Goal: Task Accomplishment & Management: Use online tool/utility

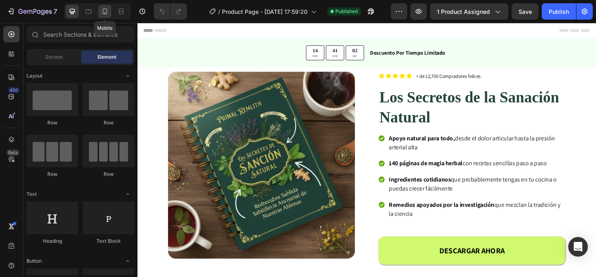
click at [101, 13] on icon at bounding box center [105, 11] width 8 height 8
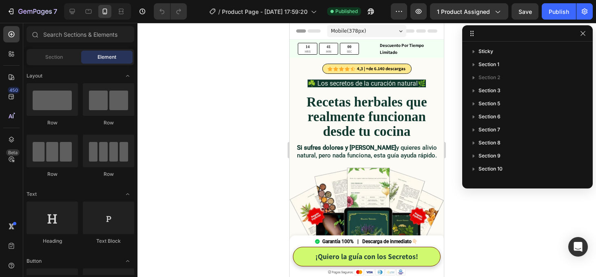
click at [486, 219] on div at bounding box center [367, 150] width 459 height 254
click at [587, 33] on button "button" at bounding box center [583, 34] width 10 height 10
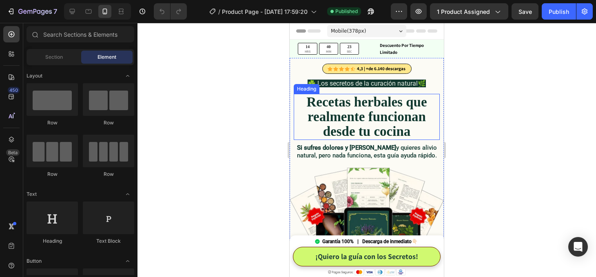
click at [338, 119] on strong "Recetas herbales que realmente funcionan desde tu cocina" at bounding box center [367, 117] width 120 height 44
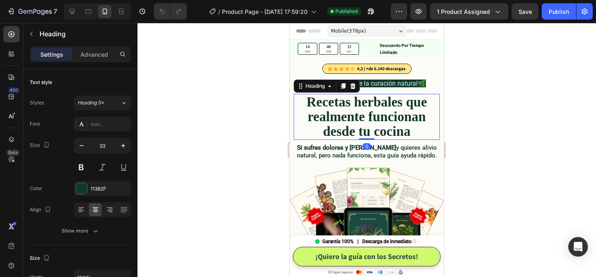
click at [520, 153] on div at bounding box center [367, 150] width 459 height 254
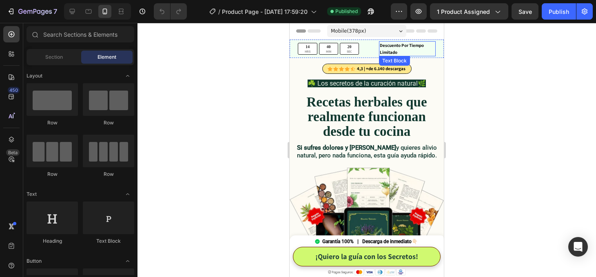
click at [423, 54] on p "Descuento Por Tiempo Limitado" at bounding box center [407, 48] width 55 height 13
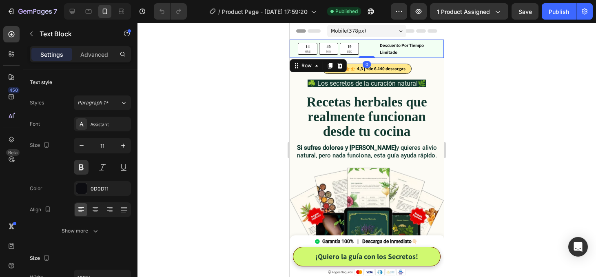
click at [440, 52] on div "14 HRS 40 MIN 19 SEC Countdown Timer Descuento Por Tiempo Limitado Text Block R…" at bounding box center [367, 49] width 154 height 18
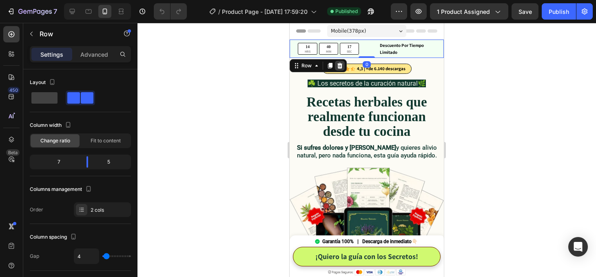
click at [340, 67] on icon at bounding box center [340, 66] width 5 height 6
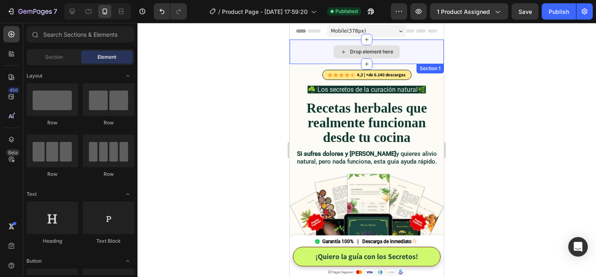
click at [416, 57] on div "Drop element here" at bounding box center [367, 52] width 154 height 24
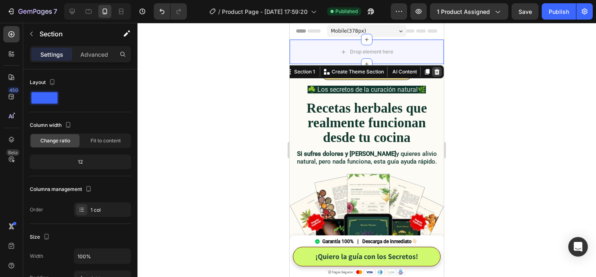
click at [438, 70] on icon at bounding box center [437, 72] width 5 height 6
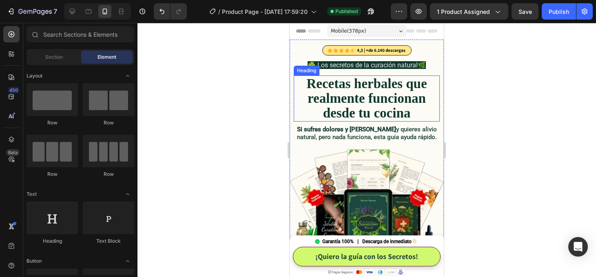
click at [380, 96] on strong "Recetas herbales que realmente funcionan desde tu cocina" at bounding box center [367, 98] width 120 height 44
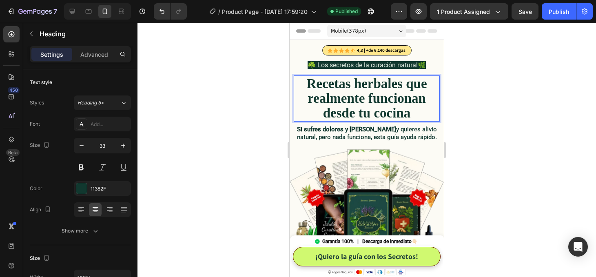
click at [380, 96] on strong "Recetas herbales que realmente funcionan desde tu cocina" at bounding box center [367, 98] width 120 height 44
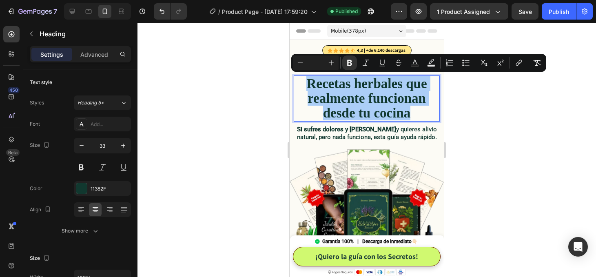
click at [511, 117] on div at bounding box center [367, 150] width 459 height 254
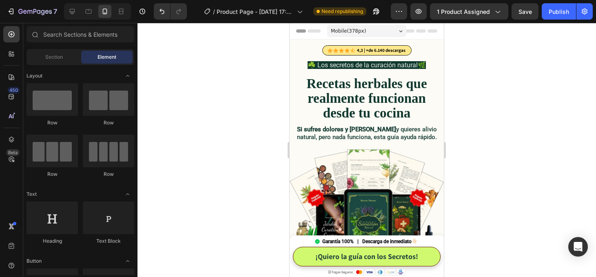
click at [503, 162] on div at bounding box center [367, 150] width 459 height 254
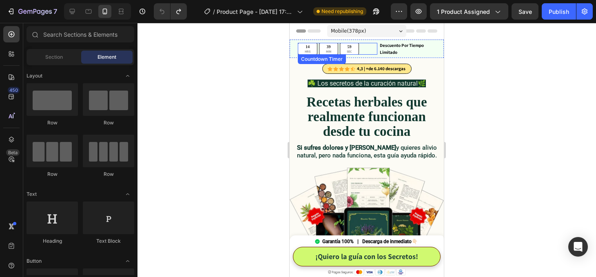
click at [372, 54] on div "14 HRS 39 MIN 59 SEC" at bounding box center [338, 49] width 80 height 12
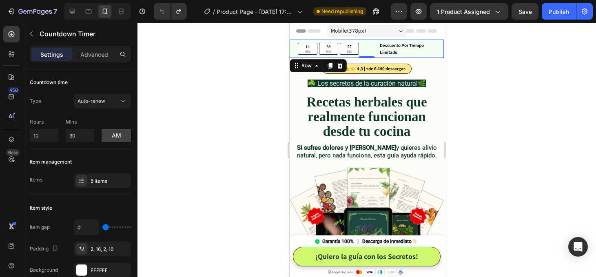
click at [439, 53] on div "14 HRS 39 MIN 57 SEC Countdown Timer Descuento Por Tiempo Limitado Text Block R…" at bounding box center [367, 49] width 154 height 18
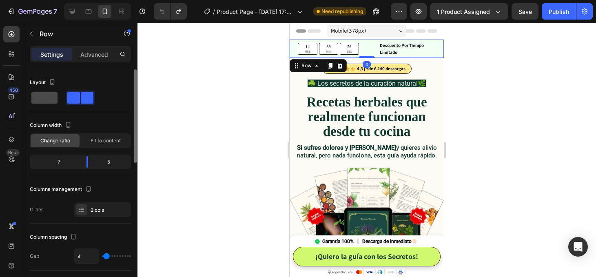
click at [41, 98] on span at bounding box center [44, 97] width 26 height 11
type input "0"
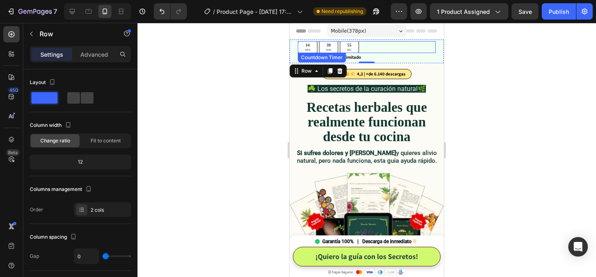
click at [357, 47] on div "55 SEC" at bounding box center [349, 47] width 19 height 12
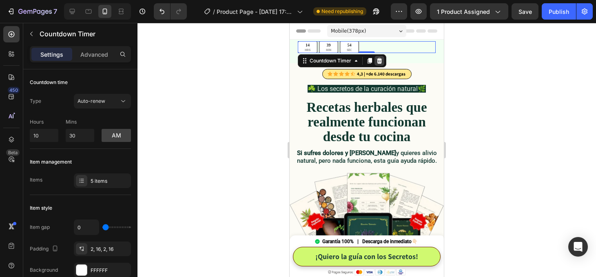
click at [378, 61] on icon at bounding box center [379, 61] width 5 height 6
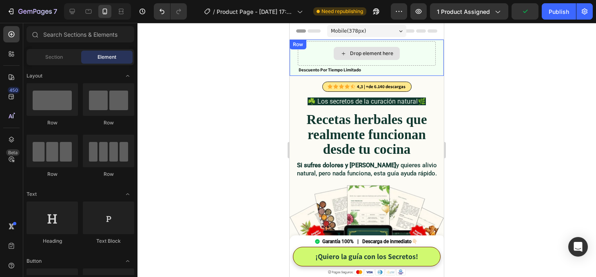
click at [351, 56] on div "Drop element here" at bounding box center [371, 53] width 43 height 7
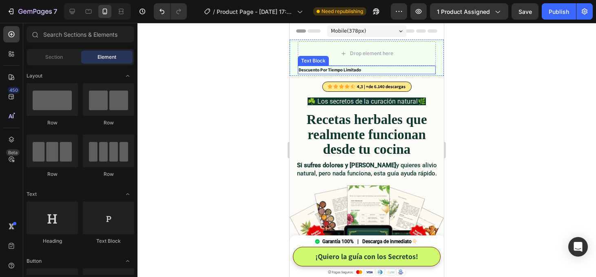
click at [306, 69] on p "Descuento Por Tiempo Limitado" at bounding box center [367, 70] width 136 height 7
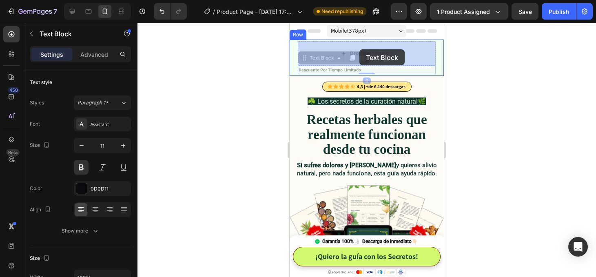
drag, startPoint x: 302, startPoint y: 60, endPoint x: 360, endPoint y: 49, distance: 58.0
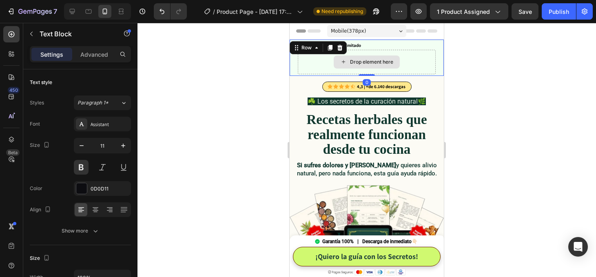
click at [416, 60] on div "Drop element here" at bounding box center [367, 62] width 138 height 24
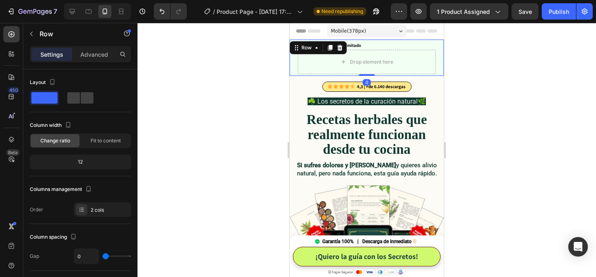
click at [440, 60] on div "Descuento Por Tiempo Limitado Text Block Drop element here Row 0" at bounding box center [367, 58] width 154 height 36
click at [86, 211] on div at bounding box center [81, 209] width 11 height 11
click at [74, 11] on icon at bounding box center [72, 11] width 8 height 8
type input "14"
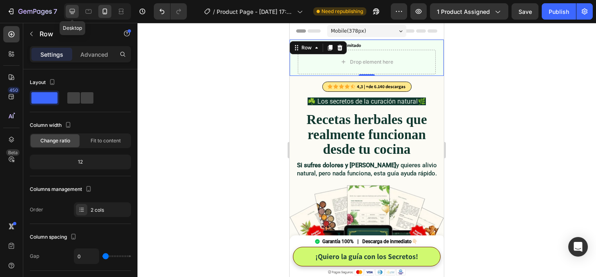
type input "1200"
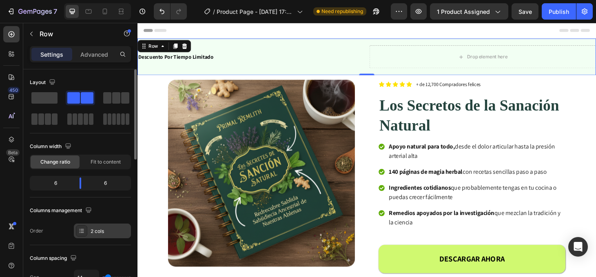
click at [99, 227] on div "2 cols" at bounding box center [102, 231] width 57 height 15
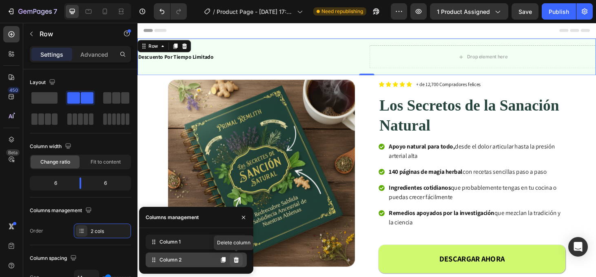
click at [236, 262] on icon at bounding box center [236, 260] width 5 height 6
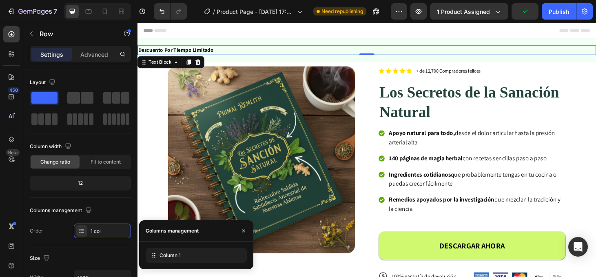
click at [247, 52] on p "Descuento Por Tiempo Limitado" at bounding box center [382, 52] width 488 height 9
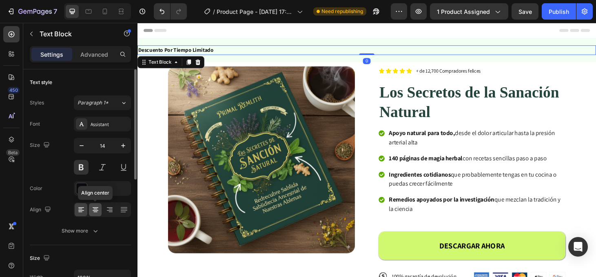
click at [98, 211] on icon at bounding box center [95, 210] width 8 height 8
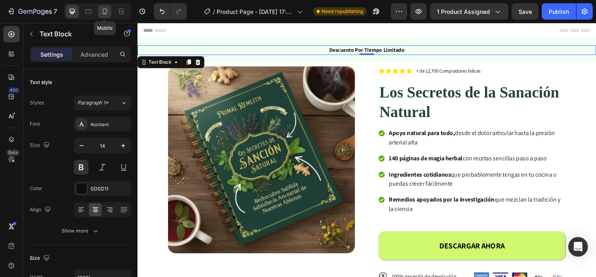
click at [109, 12] on div at bounding box center [104, 11] width 13 height 13
type input "11"
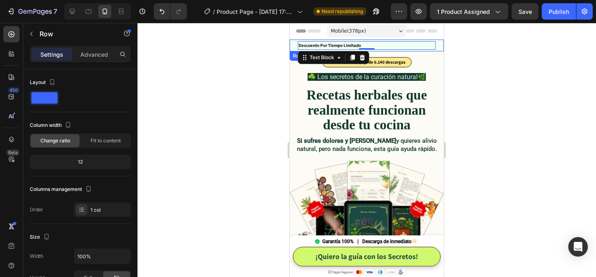
click at [293, 42] on div "Descuento Por Tiempo Limitado Text Block 0 Row" at bounding box center [367, 46] width 154 height 12
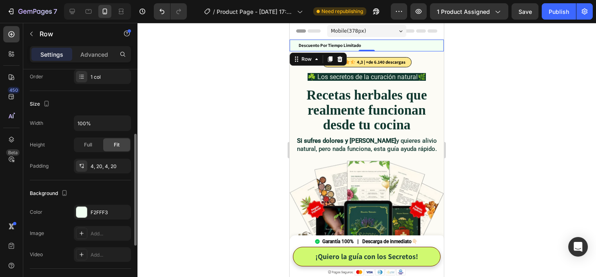
scroll to position [246, 0]
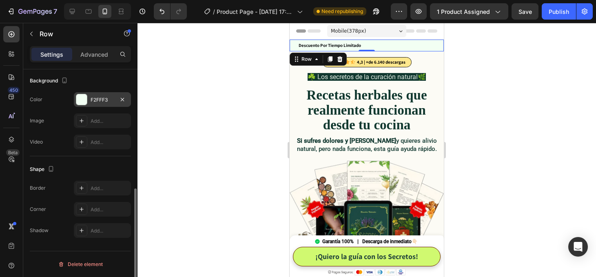
click at [82, 101] on div at bounding box center [81, 99] width 11 height 11
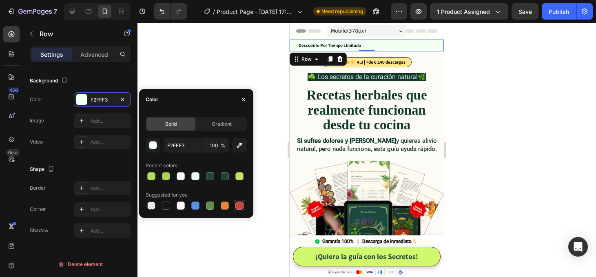
click at [242, 206] on div at bounding box center [240, 206] width 8 height 8
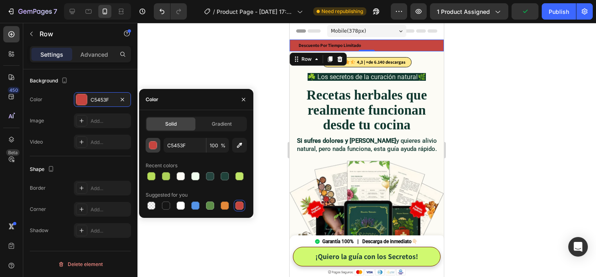
click at [153, 142] on div "button" at bounding box center [153, 146] width 8 height 8
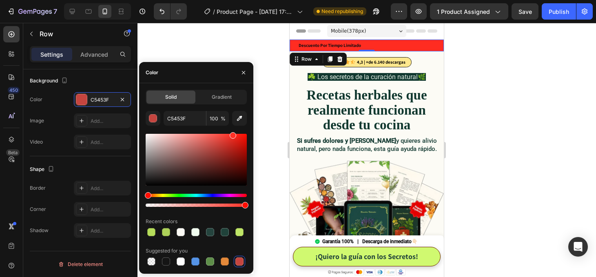
drag, startPoint x: 227, startPoint y: 143, endPoint x: 234, endPoint y: 130, distance: 15.0
click at [234, 130] on div "C5453F 100 % Recent colors Suggested for you" at bounding box center [196, 189] width 101 height 156
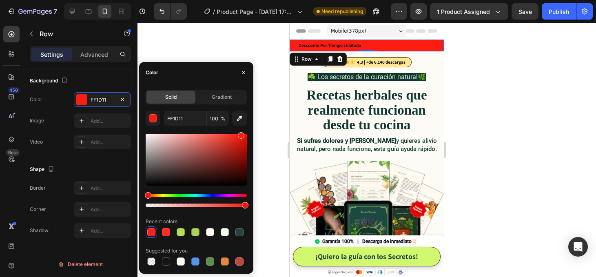
drag, startPoint x: 235, startPoint y: 137, endPoint x: 241, endPoint y: 133, distance: 7.0
click at [241, 133] on div at bounding box center [241, 135] width 7 height 7
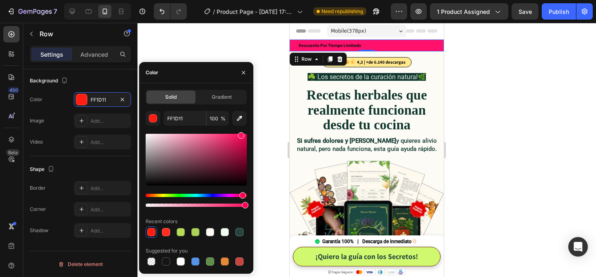
drag, startPoint x: 237, startPoint y: 196, endPoint x: 242, endPoint y: 196, distance: 4.6
click at [242, 196] on div "Hue" at bounding box center [196, 195] width 101 height 3
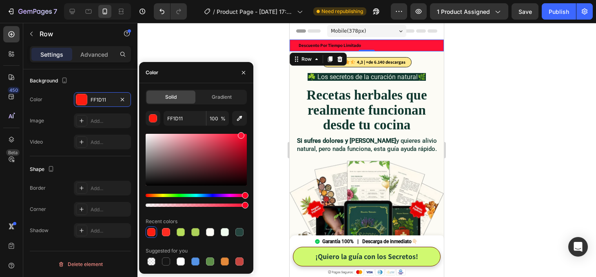
type input "FF1135"
click at [245, 196] on div "Hue" at bounding box center [245, 195] width 7 height 7
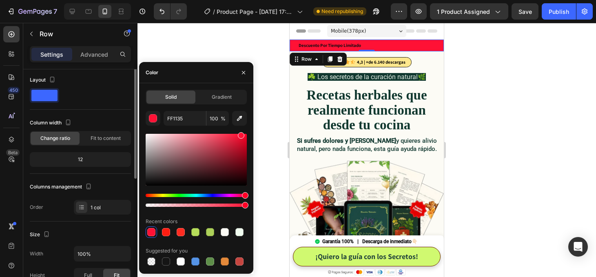
scroll to position [0, 0]
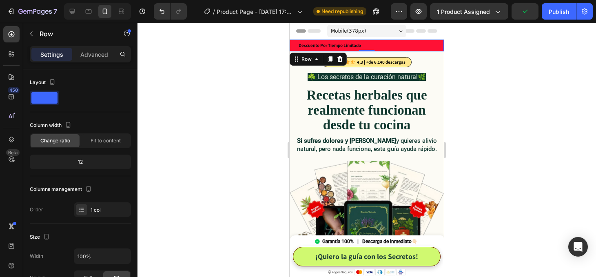
click at [270, 162] on div at bounding box center [367, 150] width 459 height 254
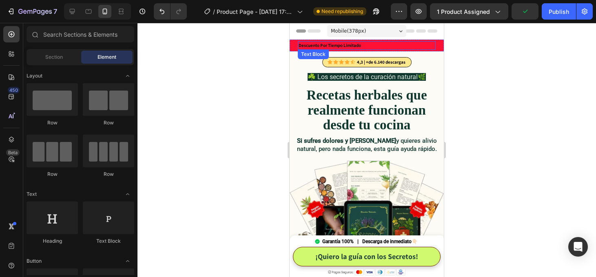
click at [354, 45] on p "Descuento Por Tiempo Limitado" at bounding box center [367, 45] width 136 height 7
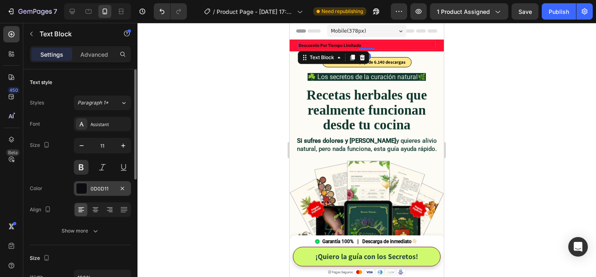
click at [81, 187] on div at bounding box center [81, 188] width 11 height 11
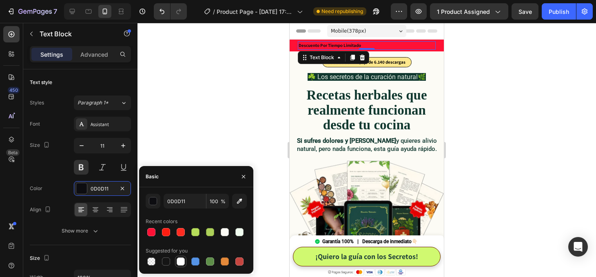
click at [182, 260] on div at bounding box center [181, 262] width 8 height 8
type input "FFFFFF"
click at [318, 45] on p "Descuento Por Tiempo Limitado" at bounding box center [367, 45] width 136 height 7
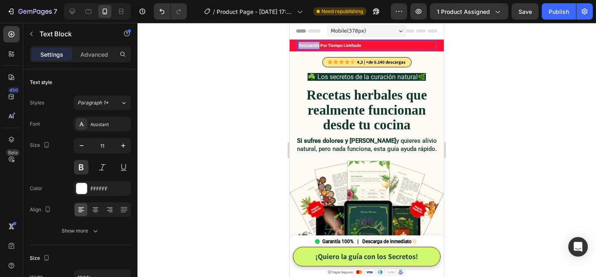
click at [318, 45] on p "Descuento Por Tiempo Limitado" at bounding box center [367, 45] width 136 height 7
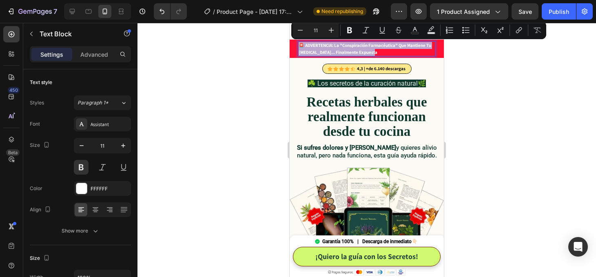
click at [330, 48] on p "🚨 ADVERTENCIA: La "Conspiración Farmacéutica" Que Mantiene Tu Dolor Crónico... …" at bounding box center [367, 48] width 136 height 13
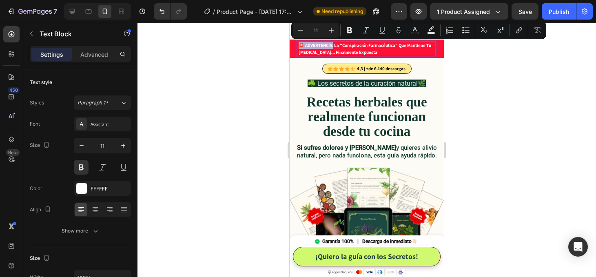
drag, startPoint x: 333, startPoint y: 47, endPoint x: 299, endPoint y: 44, distance: 33.5
click at [299, 44] on p "🚨 ADVERTENCIA: La "Conspiración Farmacéutica" Que Mantiene Tu Dolor Crónico... …" at bounding box center [367, 48] width 136 height 13
click at [349, 29] on icon "Editor contextual toolbar" at bounding box center [350, 30] width 8 height 8
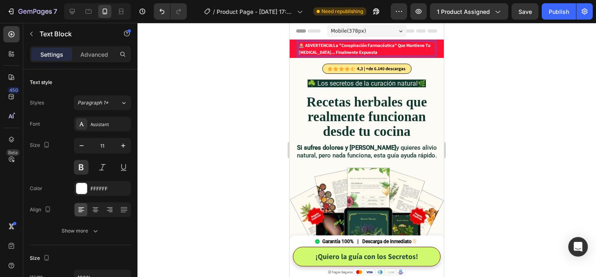
click at [326, 51] on p "🚨 ADVERTENCIA: La "Conspiración Farmacéutica" Que Mantiene Tu Dolor Crónico... …" at bounding box center [367, 48] width 136 height 13
drag, startPoint x: 334, startPoint y: 51, endPoint x: 358, endPoint y: 51, distance: 23.7
click at [358, 51] on p "🚨 ADVERTENCIA: La "Conspiración Farmacéutica" Que Mantiene Tu Dolor Crónico... …" at bounding box center [367, 48] width 136 height 13
click at [507, 81] on div at bounding box center [367, 150] width 459 height 254
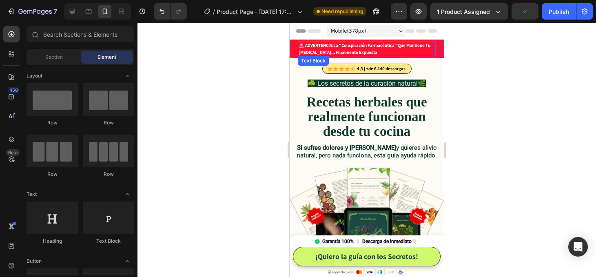
click at [368, 47] on p "🚨 ADVERTENCIA: La "Conspiración Farmacéutica" Que Mantiene Tu Dolor Crónico... …" at bounding box center [367, 48] width 136 height 13
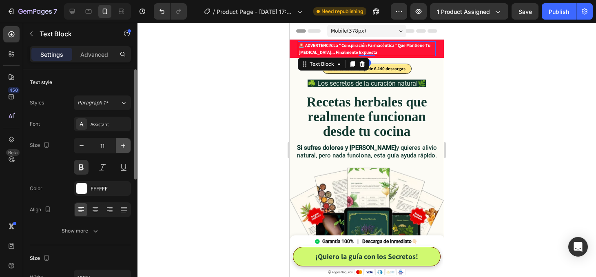
click at [124, 145] on icon "button" at bounding box center [123, 146] width 8 height 8
type input "12"
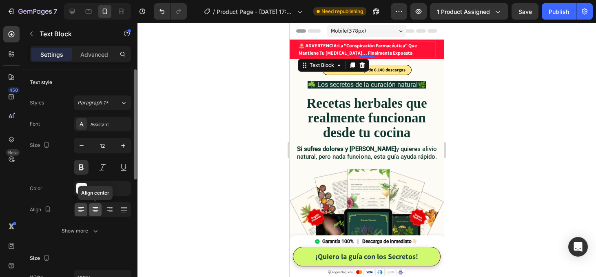
click at [96, 214] on div at bounding box center [95, 209] width 13 height 13
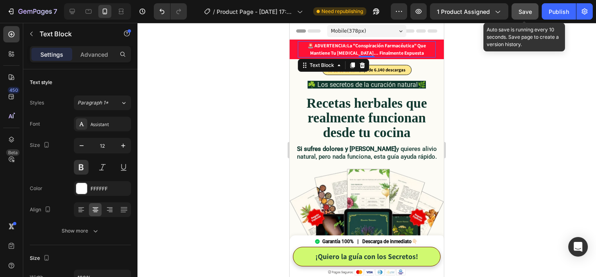
click at [527, 15] on div "Save" at bounding box center [525, 11] width 13 height 9
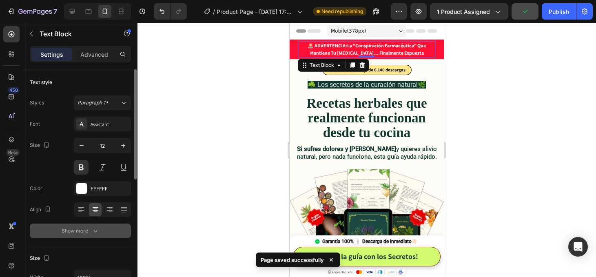
click at [94, 230] on icon "button" at bounding box center [95, 231] width 8 height 8
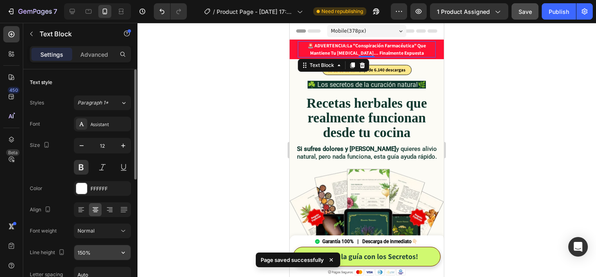
click at [107, 256] on input "150%" at bounding box center [102, 252] width 56 height 15
click at [126, 252] on icon "button" at bounding box center [123, 253] width 8 height 8
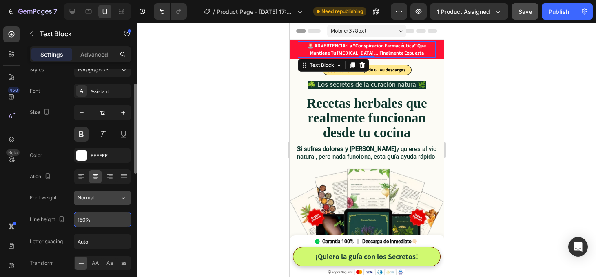
scroll to position [36, 0]
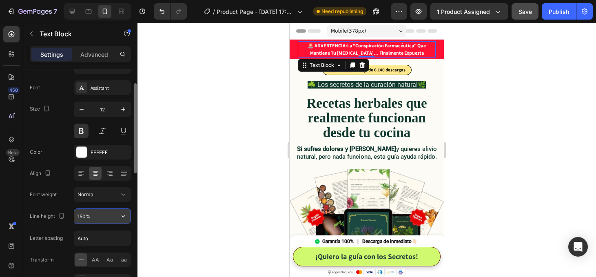
click at [116, 222] on input "150%" at bounding box center [102, 216] width 56 height 15
click at [124, 216] on icon "button" at bounding box center [123, 217] width 3 height 2
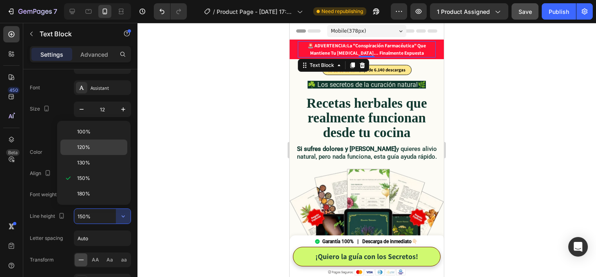
click at [80, 144] on span "120%" at bounding box center [83, 147] width 13 height 7
type input "120%"
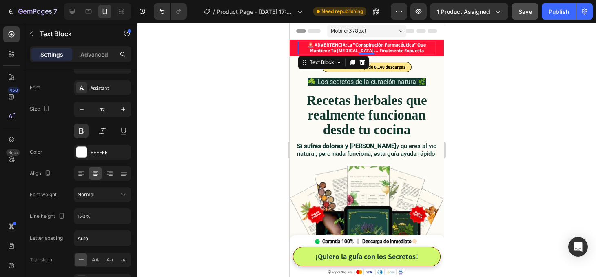
click at [504, 102] on div at bounding box center [367, 150] width 459 height 254
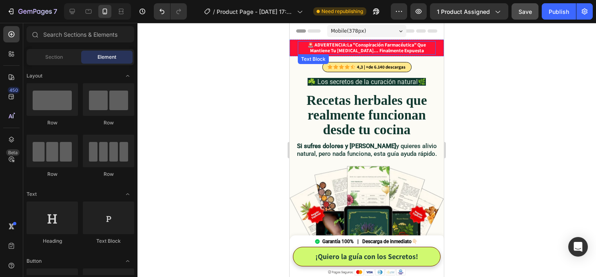
click at [368, 48] on p "🚨 ADVERTENCIA: La "Conspiración Farmacéutica" Que Mantiene Tu Dolor Crónico... …" at bounding box center [367, 48] width 136 height 12
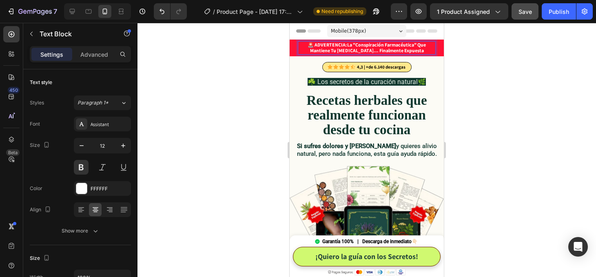
click at [408, 47] on p "🚨 ADVERTENCIA: La "Conspiración Farmacéutica" Que Mantiene Tu Dolor Crónico... …" at bounding box center [367, 48] width 136 height 12
click at [415, 44] on p "🚨 ADVERTENCIA: La "Conspiración Farmacéutica" Que Mantiene Tu Dolor Crónico... …" at bounding box center [367, 48] width 136 height 12
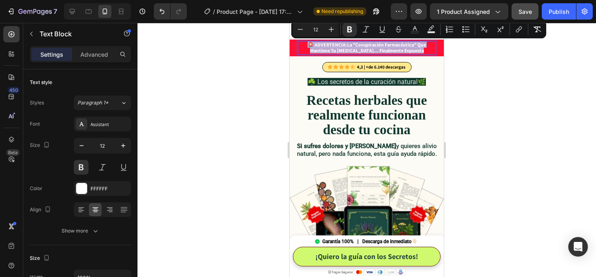
click at [411, 45] on p "🚨 ADVERTENCIA: La "Conspiración Farmacéutica" Que Mantiene Tu Dolor Crónico... …" at bounding box center [367, 48] width 136 height 12
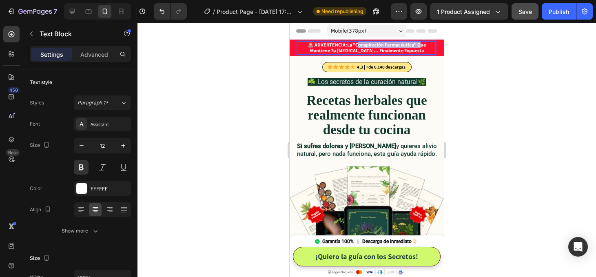
drag, startPoint x: 417, startPoint y: 45, endPoint x: 354, endPoint y: 46, distance: 62.5
click at [354, 46] on p "🚨 ADVERTENCIA: La "Conspiración Farmacéutica" Que Mantiene Tu Dolor Crónico... …" at bounding box center [367, 48] width 136 height 12
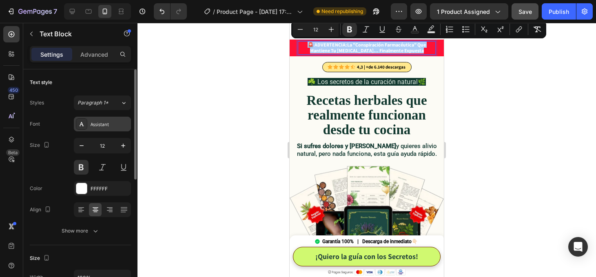
click at [103, 123] on div "Assistant" at bounding box center [110, 124] width 38 height 7
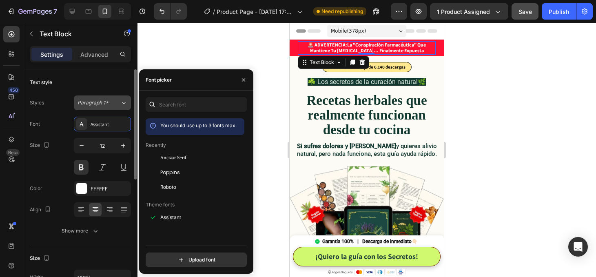
click at [116, 102] on div "Paragraph 1*" at bounding box center [99, 102] width 43 height 7
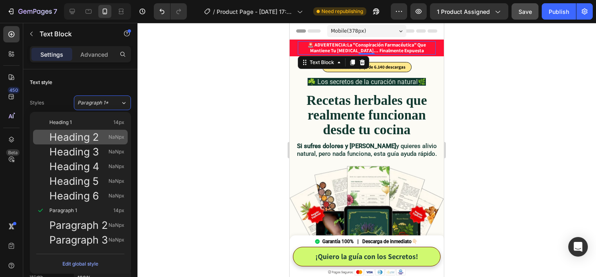
click at [84, 135] on span "Heading 2" at bounding box center [73, 137] width 49 height 8
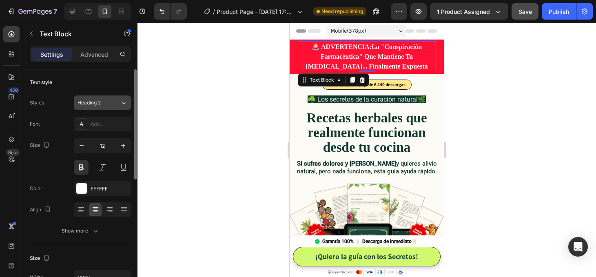
click at [102, 104] on div "Heading 2" at bounding box center [94, 102] width 33 height 7
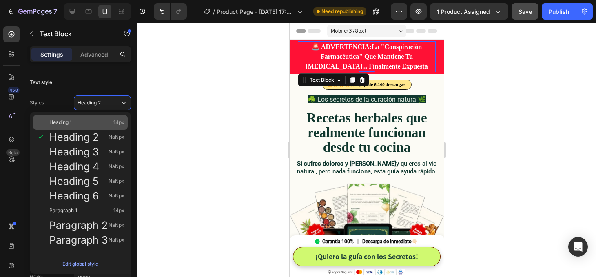
click at [84, 122] on div "Heading 1 14px" at bounding box center [86, 122] width 75 height 8
type input "14"
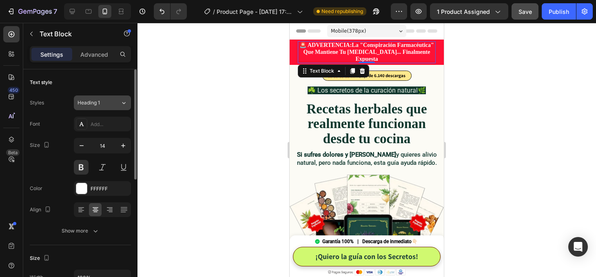
click at [111, 106] on div "Heading 1" at bounding box center [99, 102] width 43 height 7
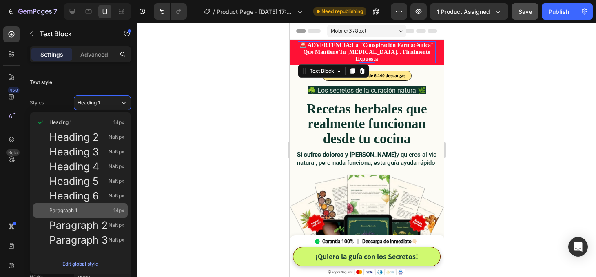
click at [93, 210] on div "Paragraph 1 14px" at bounding box center [86, 211] width 75 height 8
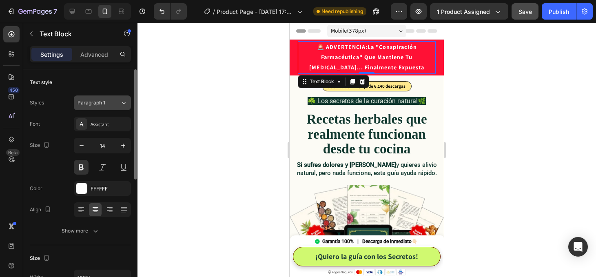
click at [107, 101] on div "Paragraph 1" at bounding box center [94, 102] width 33 height 7
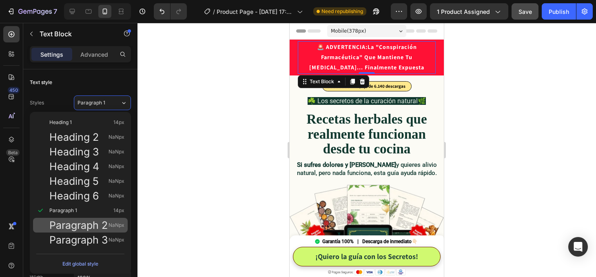
click at [90, 225] on span "Paragraph 2" at bounding box center [78, 225] width 58 height 8
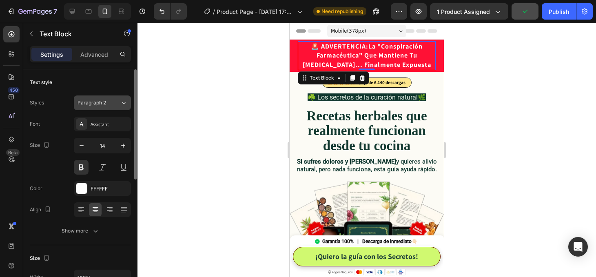
click at [113, 106] on div "Paragraph 2" at bounding box center [99, 102] width 43 height 7
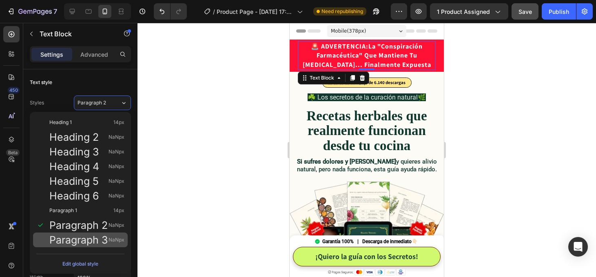
click at [92, 240] on span "Paragraph 3" at bounding box center [78, 240] width 58 height 8
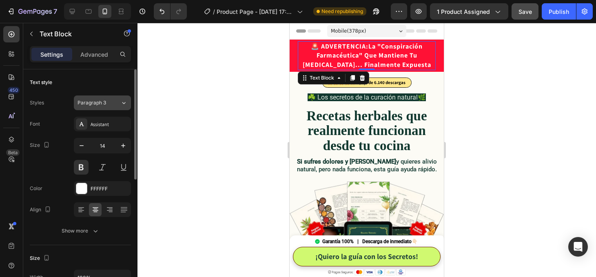
click at [124, 100] on icon at bounding box center [123, 103] width 7 height 8
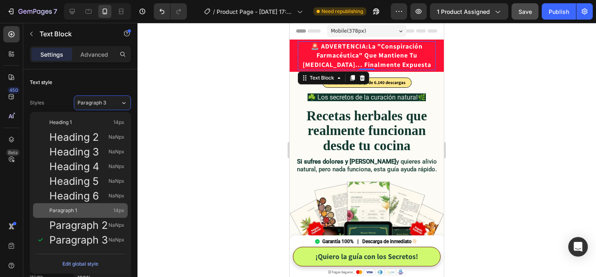
click at [79, 211] on div "Paragraph 1 14px" at bounding box center [86, 211] width 75 height 8
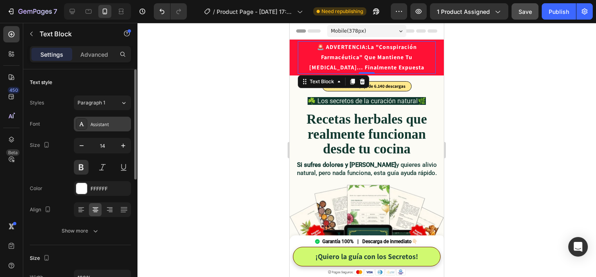
click at [105, 124] on div "Assistant" at bounding box center [110, 124] width 38 height 7
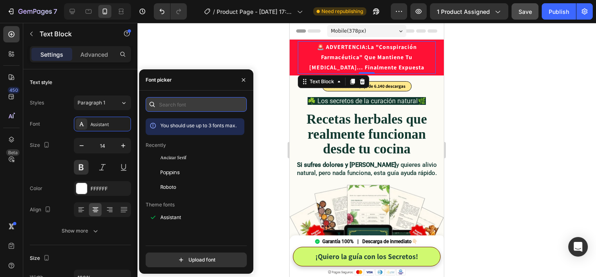
click at [185, 103] on input "text" at bounding box center [196, 104] width 101 height 15
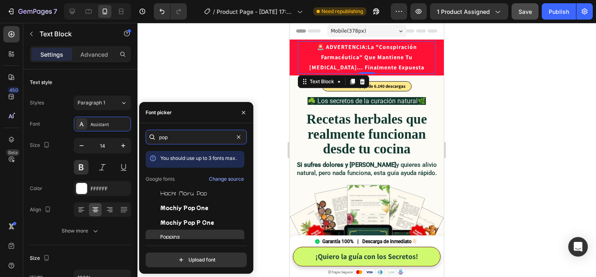
type input "pop"
click at [178, 233] on span "Poppins" at bounding box center [170, 236] width 20 height 7
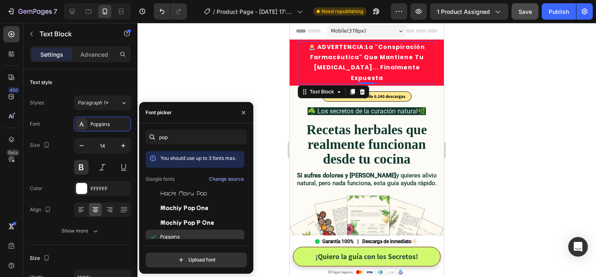
scroll to position [20, 0]
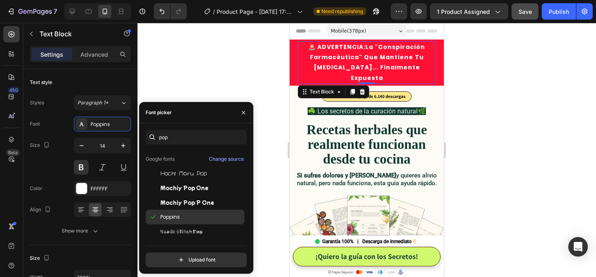
click at [174, 220] on span "Poppins" at bounding box center [170, 216] width 20 height 7
click at [175, 218] on span "Poppins" at bounding box center [170, 216] width 20 height 7
click at [196, 80] on div at bounding box center [367, 150] width 459 height 254
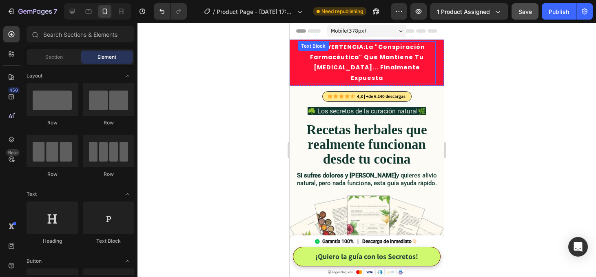
click at [354, 58] on p "🚨 ADVERTENCIA: La "Conspiración Farmacéutica" Que Mantiene Tu Dolor Crónico... …" at bounding box center [367, 62] width 136 height 41
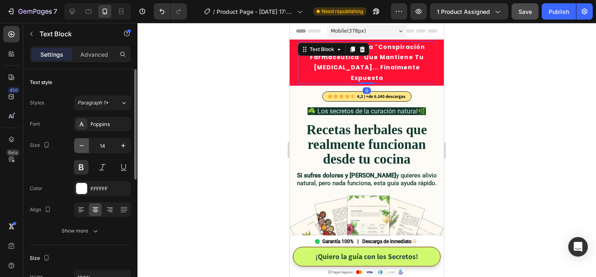
click at [80, 144] on icon "button" at bounding box center [82, 146] width 8 height 8
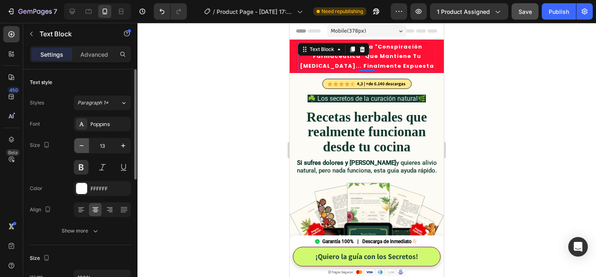
click at [80, 144] on icon "button" at bounding box center [82, 146] width 8 height 8
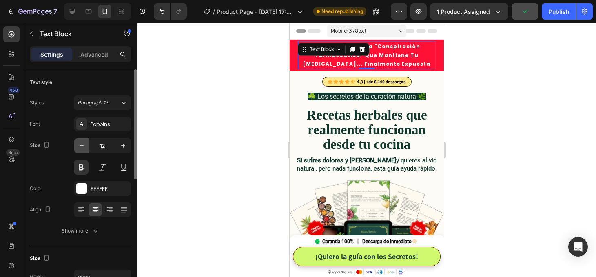
click at [80, 144] on icon "button" at bounding box center [82, 146] width 8 height 8
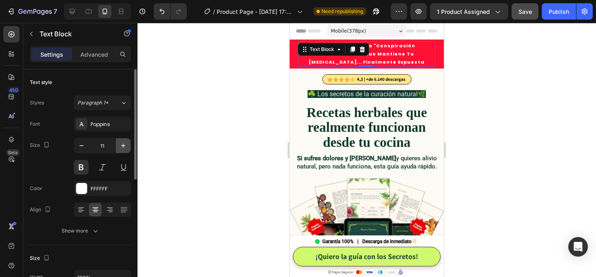
click at [125, 146] on icon "button" at bounding box center [123, 146] width 8 height 8
type input "12"
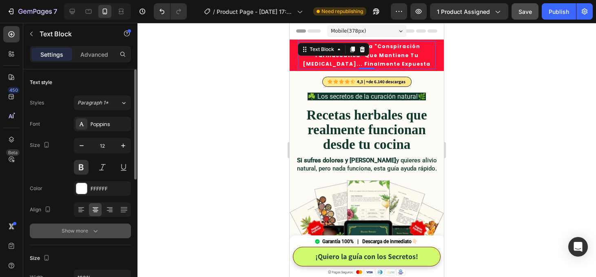
click at [98, 236] on button "Show more" at bounding box center [80, 231] width 101 height 15
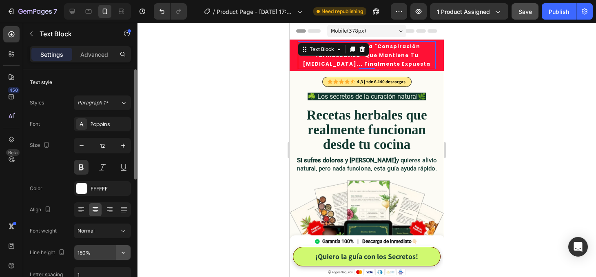
click at [122, 253] on icon "button" at bounding box center [123, 253] width 8 height 8
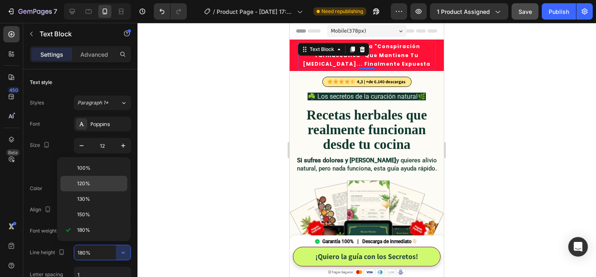
click at [98, 184] on p "120%" at bounding box center [100, 183] width 47 height 7
type input "120%"
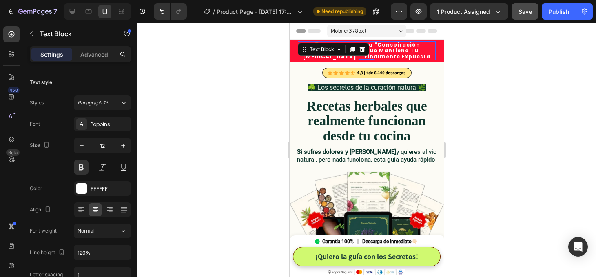
click at [518, 88] on div at bounding box center [367, 150] width 459 height 254
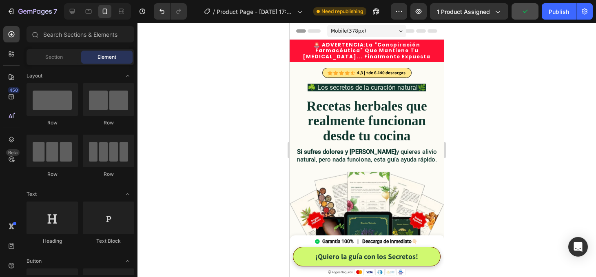
click at [484, 85] on div at bounding box center [367, 150] width 459 height 254
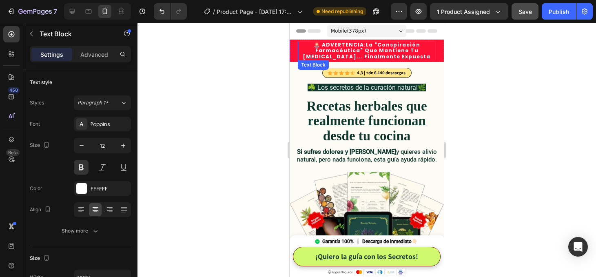
click at [384, 50] on p "🚨 ADVERTENCIA: La "Conspiración Farmacéutica" Que Mantiene Tu Dolor Crónico... …" at bounding box center [367, 51] width 136 height 18
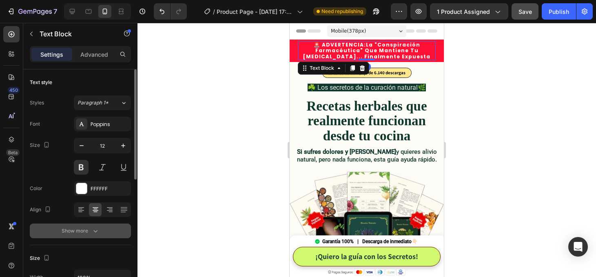
click at [97, 231] on icon "button" at bounding box center [95, 231] width 8 height 8
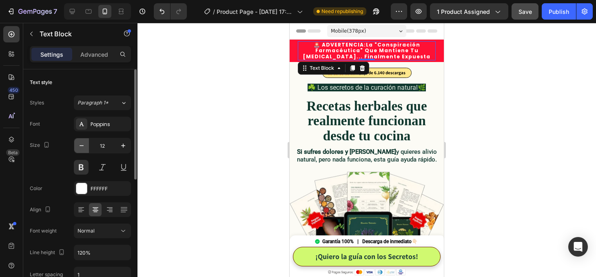
click at [84, 146] on icon "button" at bounding box center [82, 146] width 8 height 8
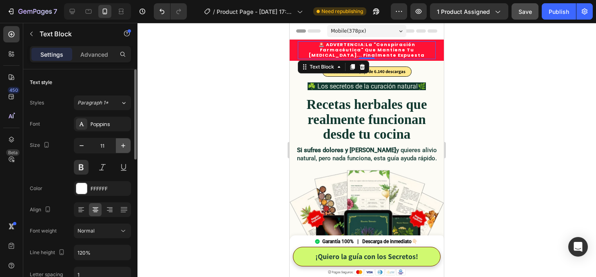
click at [124, 147] on icon "button" at bounding box center [123, 146] width 8 height 8
type input "12"
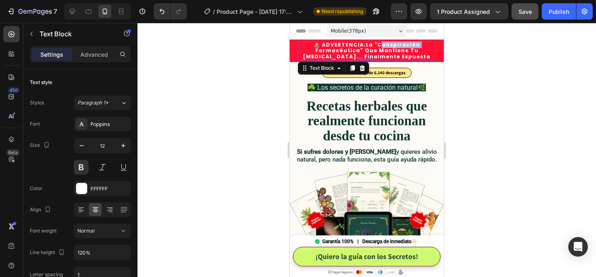
click at [398, 43] on p "🚨 ADVERTENCIA: La "Conspiración Farmacéutica" Que Mantiene Tu Dolor Crónico... …" at bounding box center [367, 51] width 136 height 18
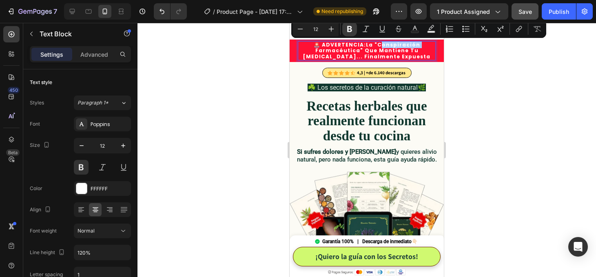
click at [350, 31] on icon "Editor contextual toolbar" at bounding box center [349, 29] width 5 height 6
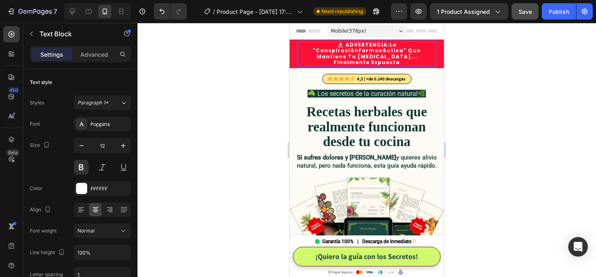
click at [363, 50] on p "🚨 ADVERTENCIA: La " Conspiración Farmacéutica" Que Mantiene Tu Dolor Crónico...…" at bounding box center [367, 54] width 136 height 24
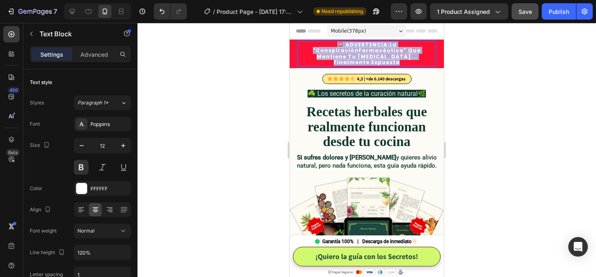
click at [363, 50] on p "🚨 ADVERTENCIA: La " Conspiración Farmacéutica" Que Mantiene Tu Dolor Crónico...…" at bounding box center [367, 54] width 136 height 24
click at [360, 48] on p "🚨 ADVERTENCIA: La " Conspiración Farmacéutica" Que Mantiene Tu Dolor Crónico...…" at bounding box center [367, 54] width 136 height 24
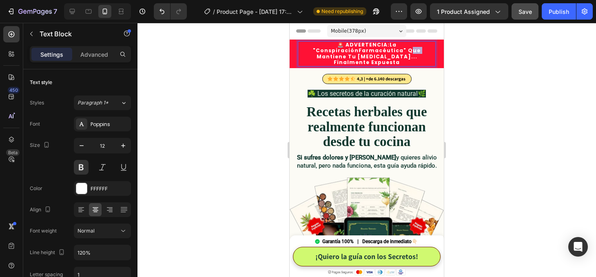
click at [360, 48] on p "🚨 ADVERTENCIA: La " Conspiración Farmacéutica" Que Mantiene Tu Dolor Crónico...…" at bounding box center [367, 54] width 136 height 24
click at [80, 164] on button at bounding box center [81, 167] width 15 height 15
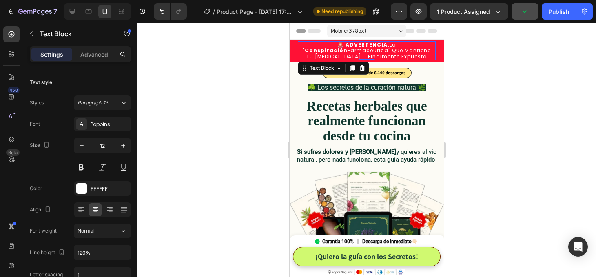
click at [184, 147] on div at bounding box center [367, 150] width 459 height 254
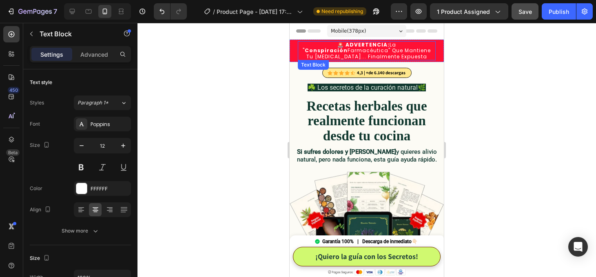
click at [413, 52] on p "🚨 ADVERTENCIA: La " Conspiración Farmacéutica" Que Mantiene Tu Dolor Crónico...…" at bounding box center [367, 51] width 136 height 18
click at [465, 63] on div at bounding box center [367, 150] width 459 height 254
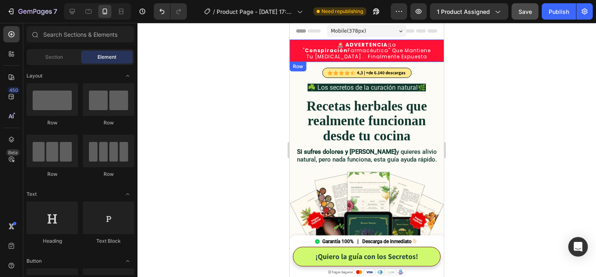
click at [377, 58] on p "🚨 ADVERTENCIA: La " Conspiración Farmacéutica" Que Mantiene Tu Dolor Crónico...…" at bounding box center [367, 51] width 136 height 18
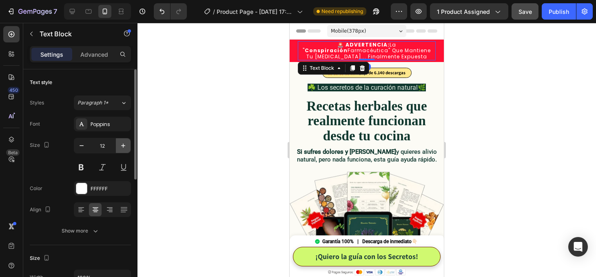
click at [124, 147] on icon "button" at bounding box center [123, 146] width 8 height 8
type input "13"
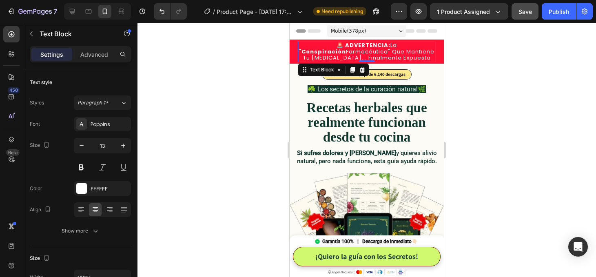
click at [519, 59] on div at bounding box center [367, 150] width 459 height 254
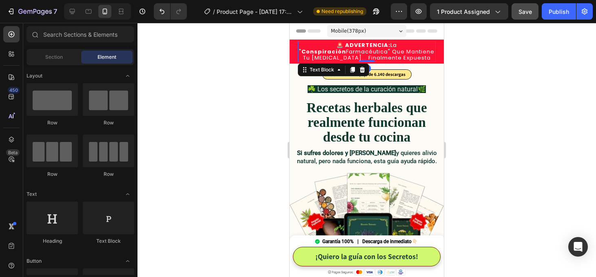
click at [366, 54] on p "🚨 ADVERTENCIA: La " Conspiración Farmacéutica" Que Mantiene Tu Dolor Crónico...…" at bounding box center [367, 51] width 136 height 19
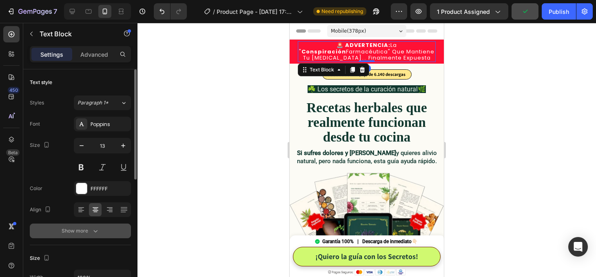
click at [94, 235] on button "Show more" at bounding box center [80, 231] width 101 height 15
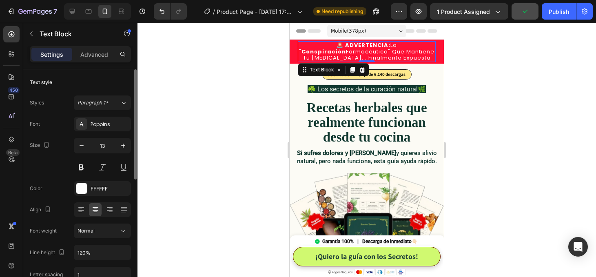
click at [220, 169] on div at bounding box center [367, 150] width 459 height 254
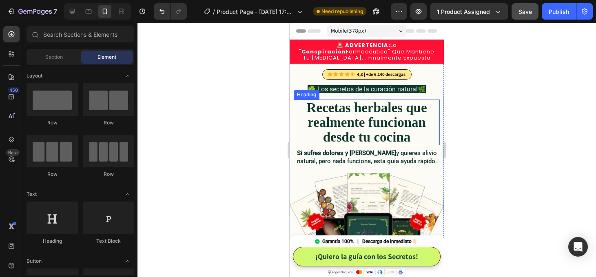
click at [356, 112] on strong "Recetas herbales que realmente funcionan desde tu cocina" at bounding box center [367, 122] width 120 height 44
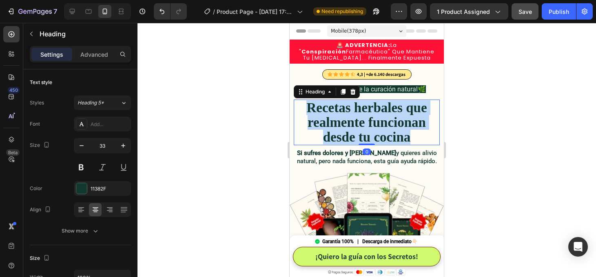
click at [356, 112] on strong "Recetas herbales que realmente funcionan desde tu cocina" at bounding box center [367, 122] width 120 height 44
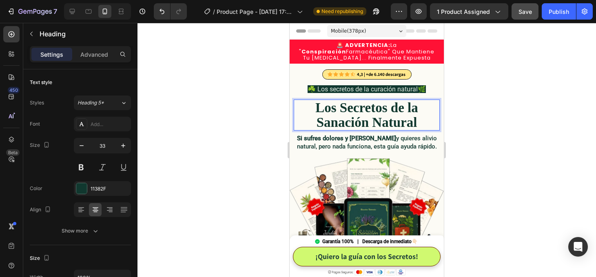
click at [523, 128] on div at bounding box center [367, 150] width 459 height 254
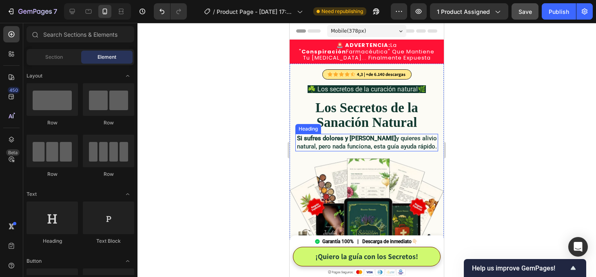
click at [340, 142] on h1 "Si sufres dolores y fatiga y quieres alivio natural, pero nada funciona, esta g…" at bounding box center [367, 143] width 143 height 18
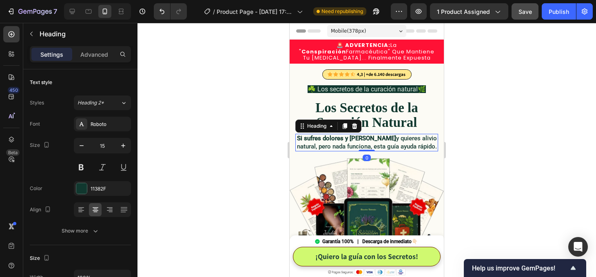
click at [340, 142] on h1 "Si sufres dolores y fatiga y quieres alivio natural, pero nada funciona, esta g…" at bounding box center [367, 143] width 143 height 18
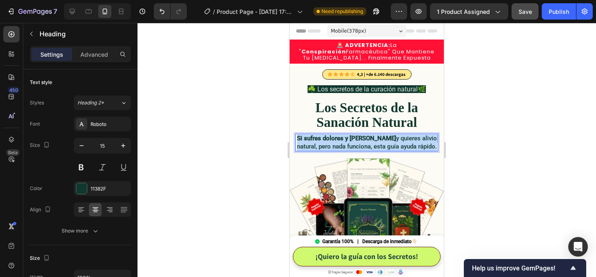
click at [340, 142] on p "Si sufres dolores y fatiga y quieres alivio natural, pero nada funciona, esta g…" at bounding box center [366, 143] width 141 height 16
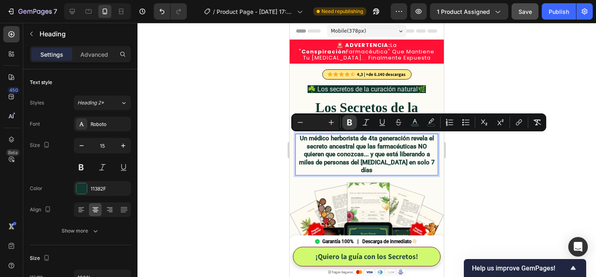
click at [352, 120] on icon "Editor contextual toolbar" at bounding box center [350, 122] width 8 height 8
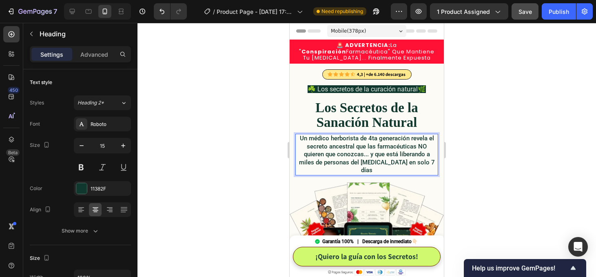
click at [371, 144] on span "Un médico herborista de 4ta generación revela el secreto ancestral que las farm…" at bounding box center [367, 154] width 136 height 39
drag, startPoint x: 368, startPoint y: 146, endPoint x: 368, endPoint y: 156, distance: 9.4
click at [368, 156] on span "Un médico herborista de 4ta generación revela el secreto ancestral que las farm…" at bounding box center [367, 154] width 136 height 39
click at [342, 158] on span "Un médico herborista de 4ta generación revela el secreto ancestral que las farm…" at bounding box center [367, 154] width 136 height 39
click at [379, 147] on span "Un médico herborista de 4ta generación revela el secreto ancestral que las farm…" at bounding box center [367, 154] width 136 height 39
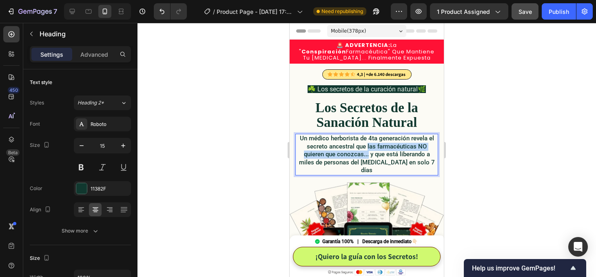
drag, startPoint x: 367, startPoint y: 146, endPoint x: 369, endPoint y: 155, distance: 9.1
click at [369, 155] on span "Un médico herborista de 4ta generación revela el secreto ancestral que las farm…" at bounding box center [367, 154] width 136 height 39
click at [83, 167] on button at bounding box center [81, 167] width 15 height 15
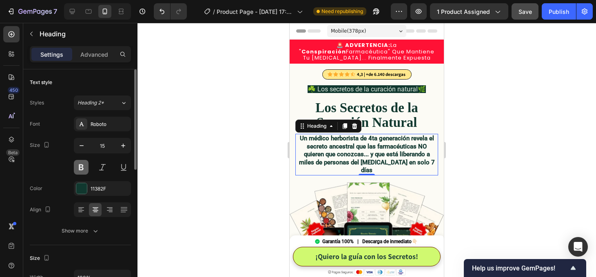
click at [83, 167] on button at bounding box center [81, 167] width 15 height 15
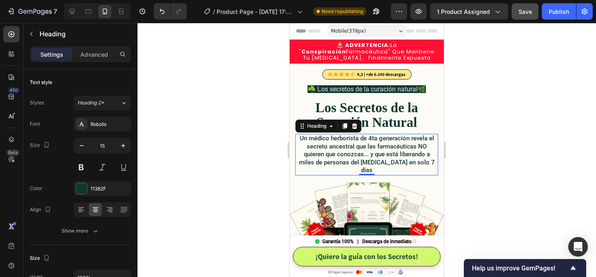
click at [350, 153] on span "Un médico herborista de 4ta generación revela el secreto ancestral que las farm…" at bounding box center [367, 154] width 136 height 39
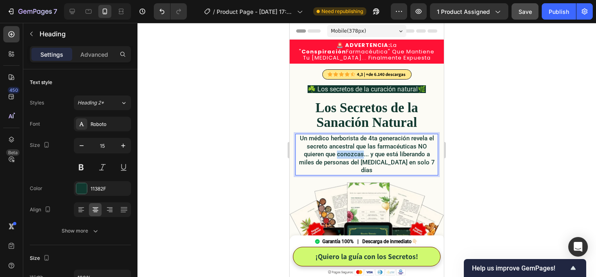
click at [350, 153] on span "Un médico herborista de 4ta generación revela el secreto ancestral que las farm…" at bounding box center [367, 154] width 136 height 39
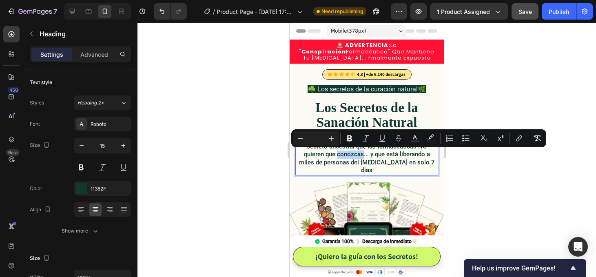
click at [361, 154] on span "Un médico herborista de 4ta generación revela el secreto ancestral que las farm…" at bounding box center [367, 154] width 136 height 39
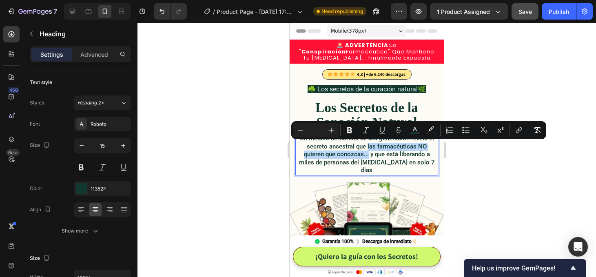
drag, startPoint x: 369, startPoint y: 155, endPoint x: 367, endPoint y: 149, distance: 5.4
click at [367, 149] on span "Un médico herborista de 4ta generación revela el secreto ancestral que las farm…" at bounding box center [367, 154] width 136 height 39
click at [351, 131] on icon "Editor contextual toolbar" at bounding box center [349, 130] width 5 height 6
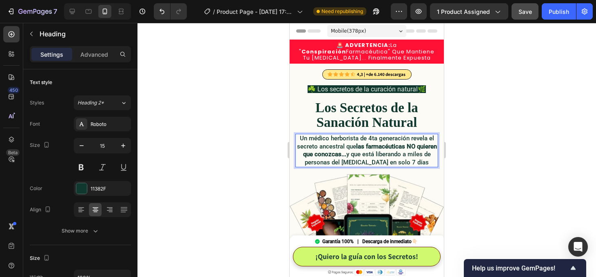
click at [489, 169] on div at bounding box center [367, 150] width 459 height 254
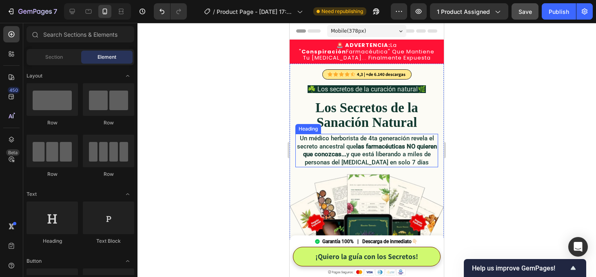
click at [318, 144] on span "Un médico herborista de 4ta generación revela el secreto ancestral que las farm…" at bounding box center [367, 150] width 140 height 31
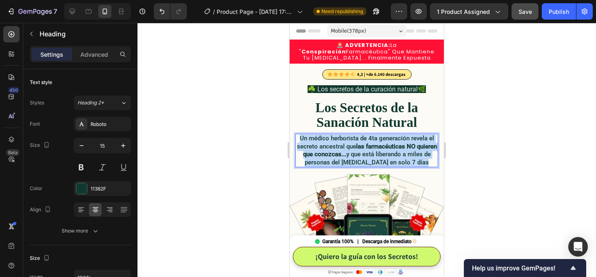
click at [318, 144] on span "Un médico herborista de 4ta generación revela el secreto ancestral que las farm…" at bounding box center [367, 150] width 140 height 31
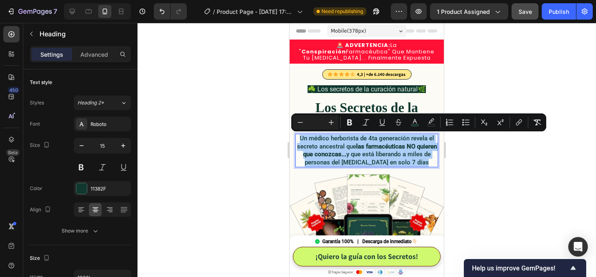
click at [476, 168] on div at bounding box center [367, 150] width 459 height 254
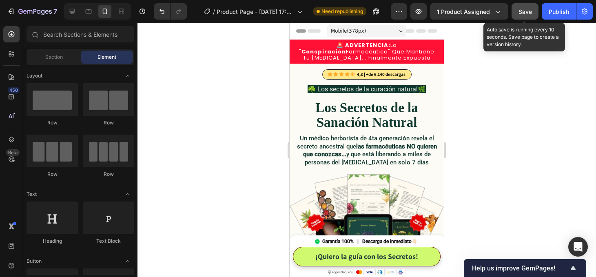
click at [523, 16] on button "Save" at bounding box center [525, 11] width 27 height 16
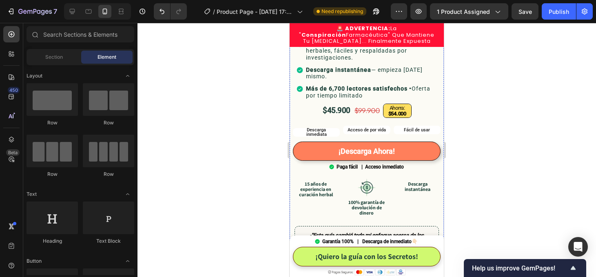
scroll to position [258, 0]
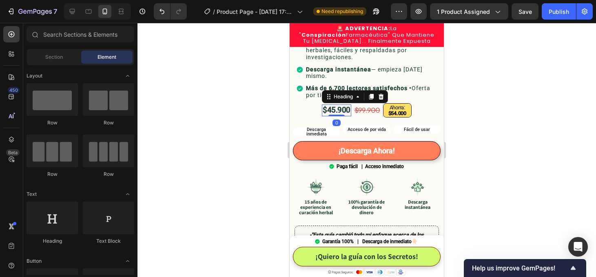
click at [333, 108] on span "$45.900" at bounding box center [337, 109] width 28 height 9
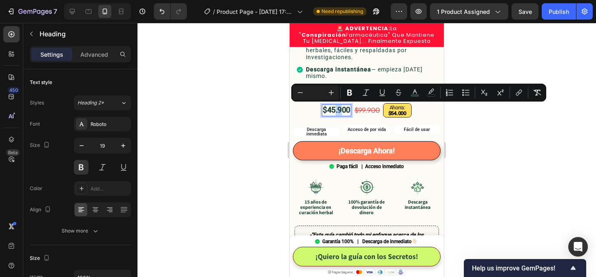
drag, startPoint x: 336, startPoint y: 111, endPoint x: 329, endPoint y: 111, distance: 7.4
click at [329, 111] on span "$45.900" at bounding box center [337, 109] width 28 height 9
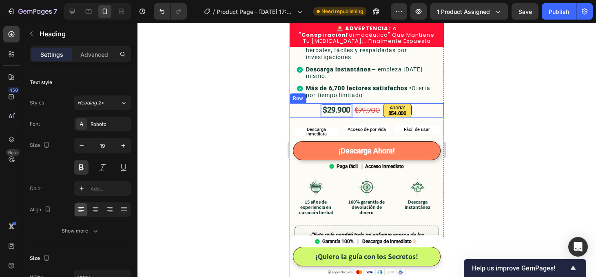
click at [489, 120] on div at bounding box center [367, 150] width 459 height 254
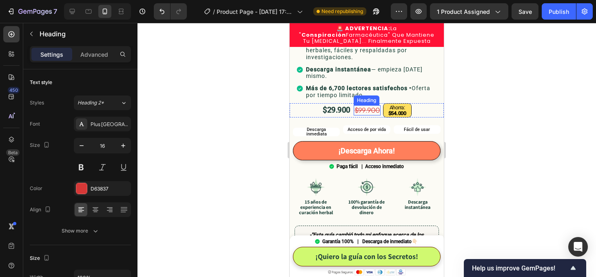
click at [364, 109] on s "$99.900" at bounding box center [367, 110] width 25 height 9
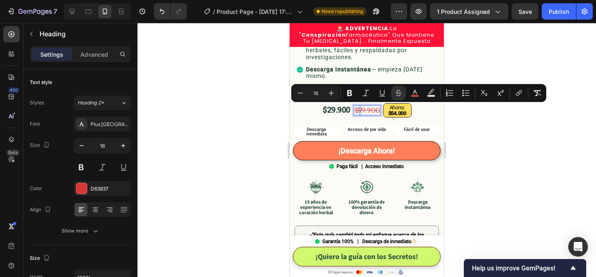
click at [362, 109] on s "$99.900" at bounding box center [367, 110] width 25 height 9
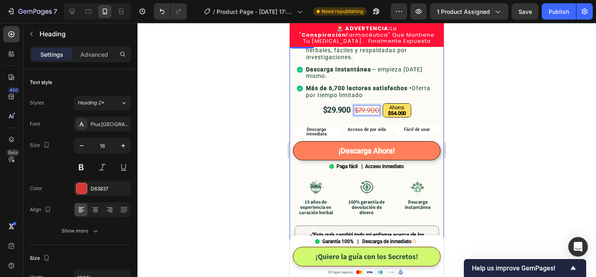
click at [505, 126] on div at bounding box center [367, 150] width 459 height 254
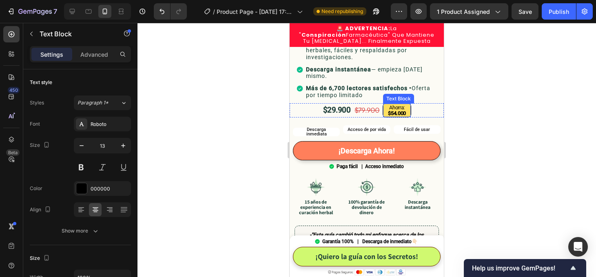
click at [396, 113] on strong "$54.000" at bounding box center [397, 113] width 18 height 6
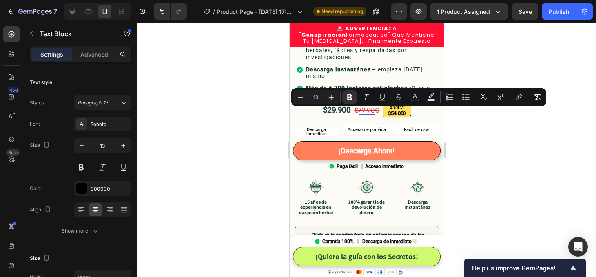
click at [363, 110] on s "$79.900" at bounding box center [367, 110] width 25 height 9
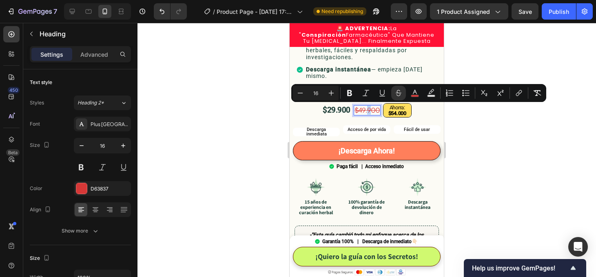
click at [371, 110] on s "$49.900" at bounding box center [367, 110] width 25 height 9
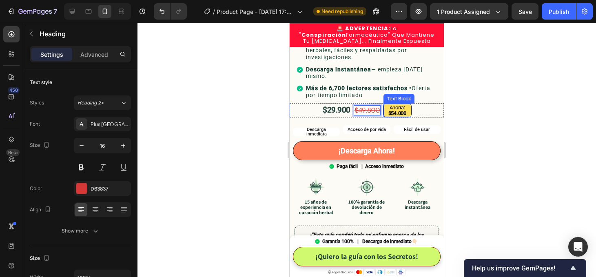
click at [397, 108] on p "Ahorra:" at bounding box center [398, 108] width 18 height 6
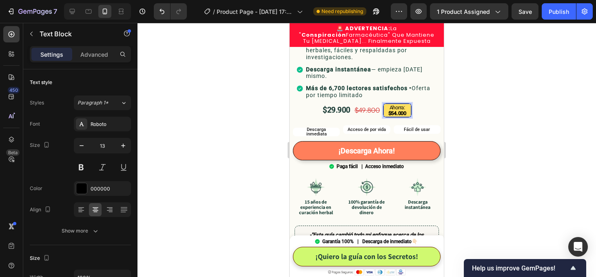
click at [396, 113] on strong "$54.000" at bounding box center [398, 113] width 18 height 6
click at [398, 110] on strong "$54.000" at bounding box center [398, 113] width 18 height 6
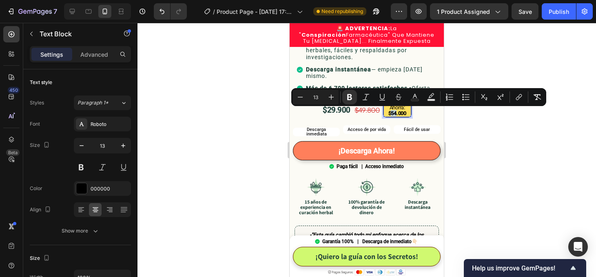
drag, startPoint x: 398, startPoint y: 112, endPoint x: 394, endPoint y: 112, distance: 4.5
click at [394, 112] on strong "$54.000" at bounding box center [398, 113] width 18 height 6
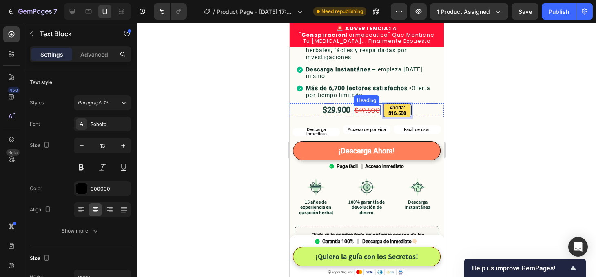
click at [365, 111] on s "$49.800" at bounding box center [367, 110] width 25 height 9
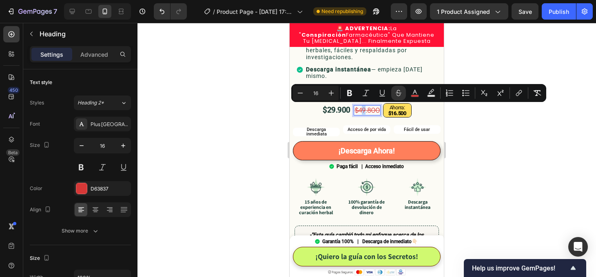
drag, startPoint x: 368, startPoint y: 111, endPoint x: 364, endPoint y: 111, distance: 4.1
click at [364, 111] on s "$49.800" at bounding box center [367, 110] width 25 height 9
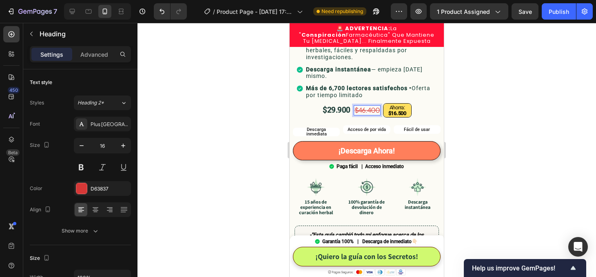
click at [487, 127] on div at bounding box center [367, 150] width 459 height 254
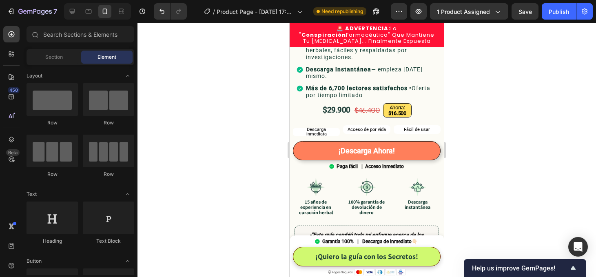
click at [525, 33] on div at bounding box center [367, 150] width 459 height 254
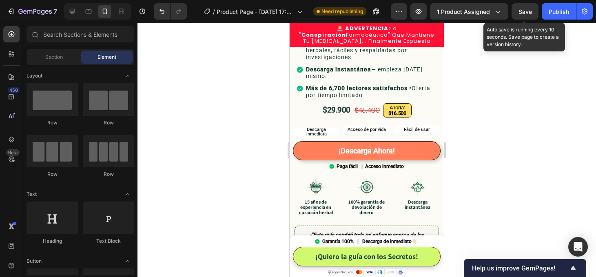
click at [522, 10] on span "Save" at bounding box center [525, 11] width 13 height 7
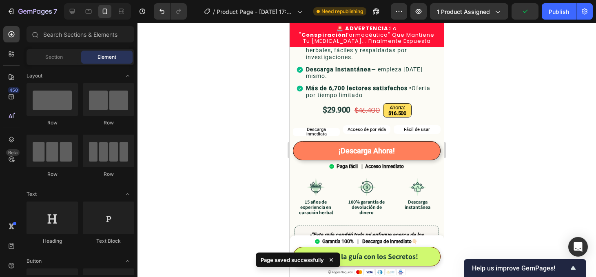
click at [464, 133] on div at bounding box center [367, 150] width 459 height 254
click at [333, 128] on button "Descarga inmediata" at bounding box center [316, 132] width 47 height 9
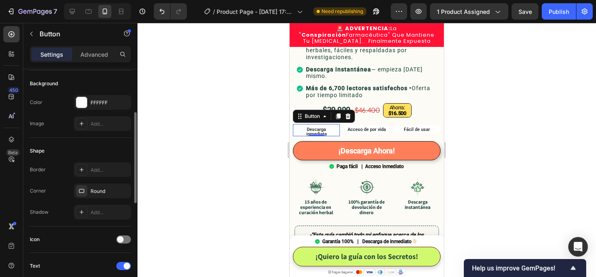
scroll to position [95, 0]
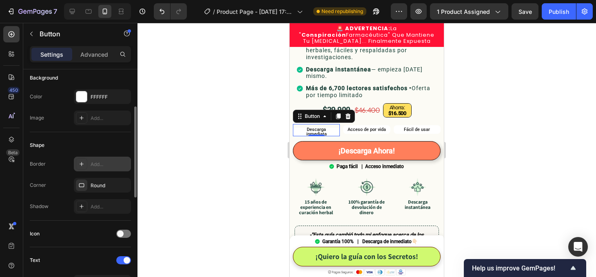
click at [83, 164] on icon at bounding box center [81, 164] width 7 height 7
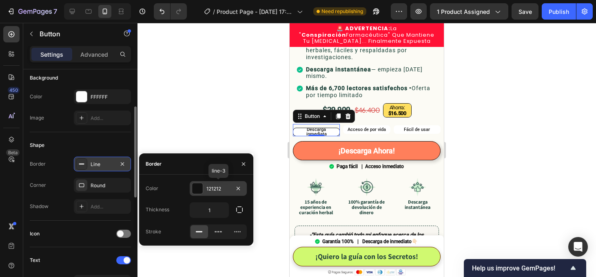
click at [198, 192] on div at bounding box center [197, 188] width 11 height 11
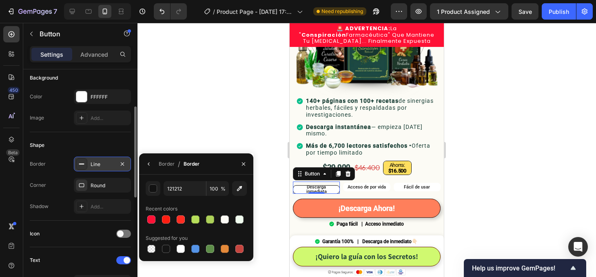
scroll to position [210, 0]
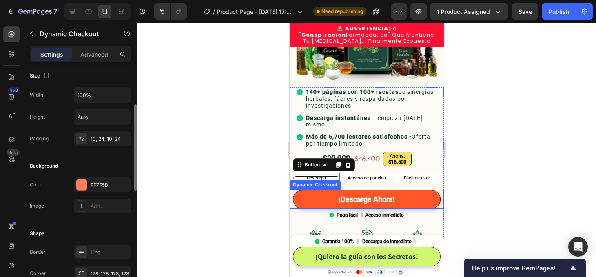
click at [313, 195] on button "¡Descarga Ahora!" at bounding box center [367, 199] width 148 height 19
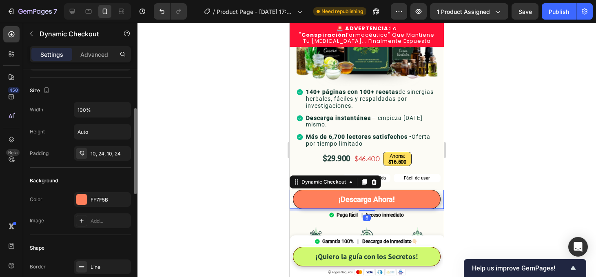
scroll to position [87, 0]
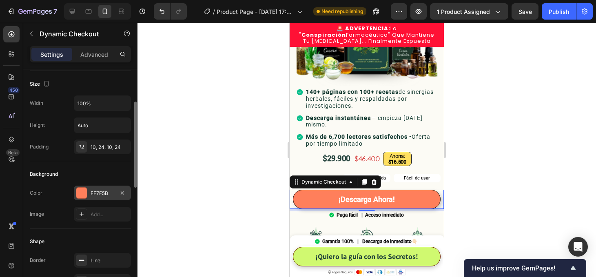
click at [84, 193] on div at bounding box center [81, 193] width 11 height 11
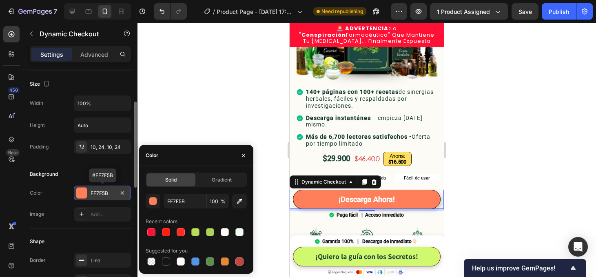
click at [84, 193] on div at bounding box center [81, 193] width 11 height 11
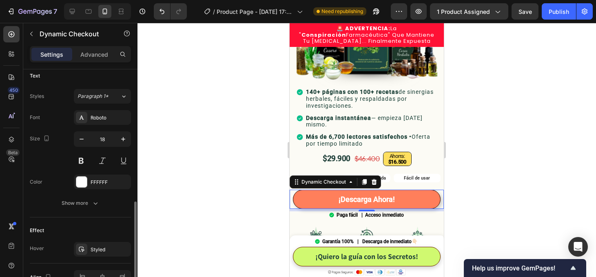
scroll to position [388, 0]
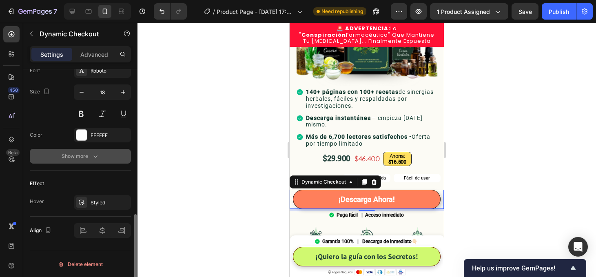
click at [94, 151] on button "Show more" at bounding box center [80, 156] width 101 height 15
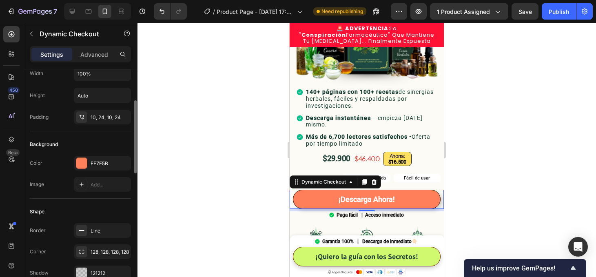
scroll to position [112, 0]
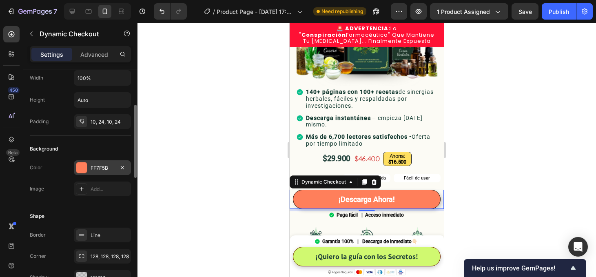
click at [83, 167] on div at bounding box center [81, 167] width 11 height 11
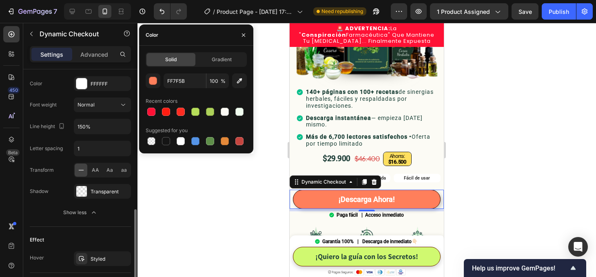
click at [65, 212] on div "Show less" at bounding box center [80, 213] width 35 height 8
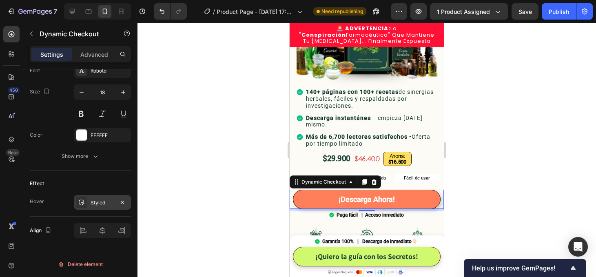
click at [103, 203] on div "Styled" at bounding box center [103, 202] width 24 height 7
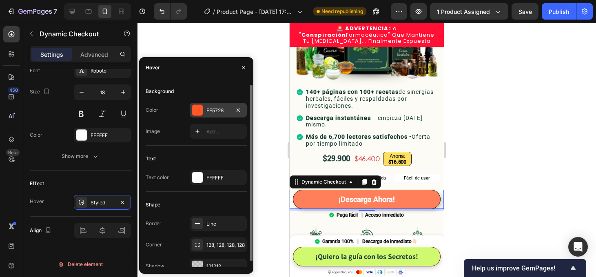
click at [219, 112] on div "FF5728" at bounding box center [219, 110] width 24 height 7
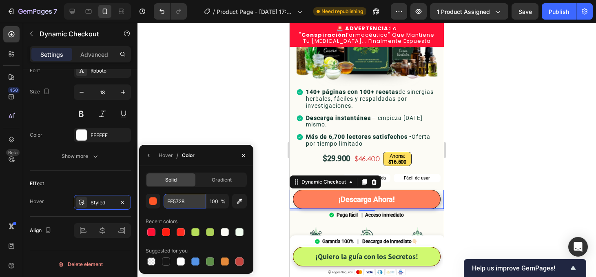
click at [183, 202] on input "FF5728" at bounding box center [185, 201] width 42 height 15
click at [464, 145] on div at bounding box center [367, 150] width 459 height 254
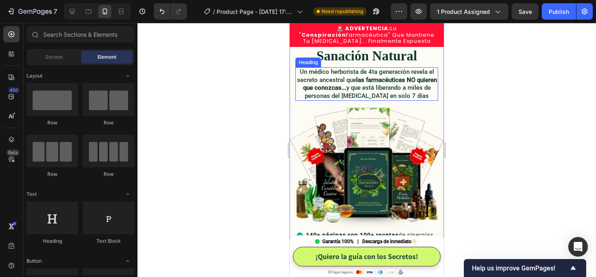
scroll to position [0, 0]
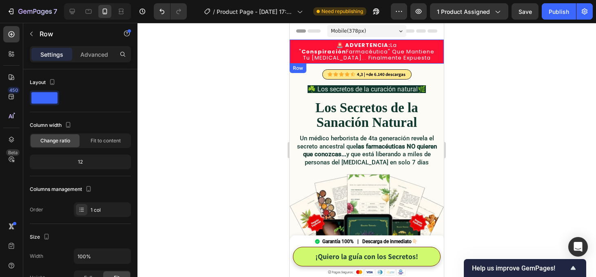
click at [294, 40] on div "🚨 ADVERTENCIA: La " Conspiración Farmacéutica" Que Mantiene Tu Dolor Crónico...…" at bounding box center [367, 52] width 154 height 24
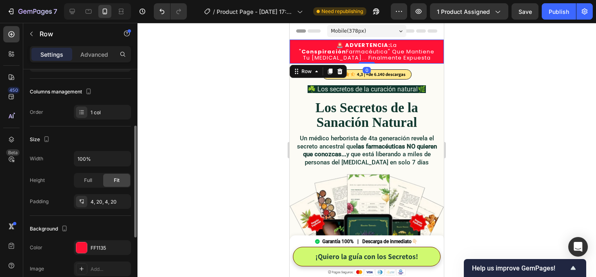
scroll to position [105, 0]
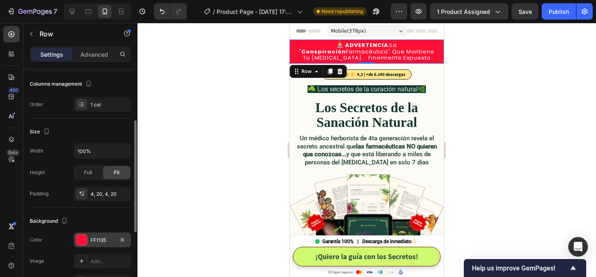
click at [102, 240] on div "FF1135" at bounding box center [103, 240] width 24 height 7
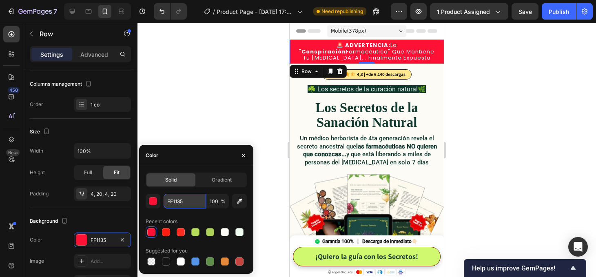
click at [177, 203] on input "FF1135" at bounding box center [185, 201] width 42 height 15
click at [166, 233] on div at bounding box center [166, 232] width 8 height 8
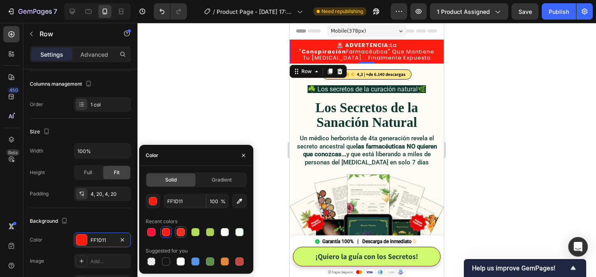
click at [181, 235] on div at bounding box center [181, 232] width 8 height 8
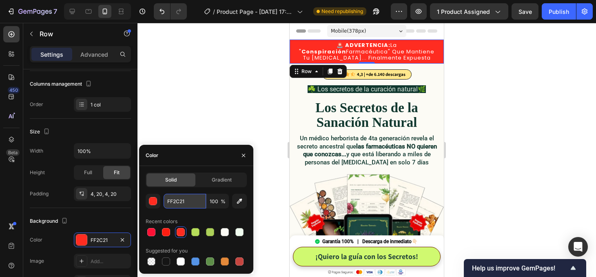
click at [182, 202] on input "FF2C21" at bounding box center [185, 201] width 42 height 15
paste input "5728"
paste input "text"
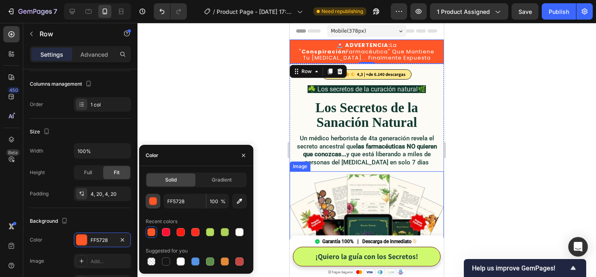
click at [152, 204] on div "button" at bounding box center [153, 202] width 8 height 8
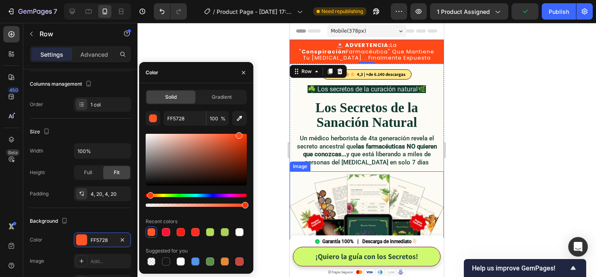
drag, startPoint x: 236, startPoint y: 136, endPoint x: 238, endPoint y: 131, distance: 5.8
click at [238, 131] on div "FF5728 100 % Recent colors Suggested for you" at bounding box center [196, 189] width 101 height 156
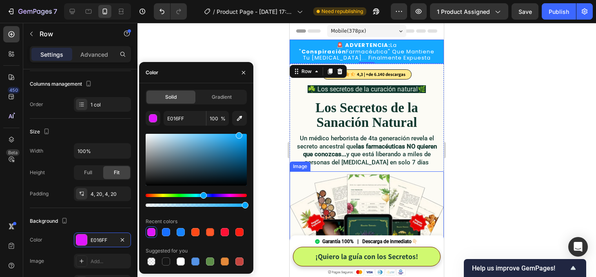
drag, startPoint x: 149, startPoint y: 195, endPoint x: 202, endPoint y: 201, distance: 53.5
click at [202, 201] on div at bounding box center [196, 200] width 101 height 13
click at [239, 117] on icon "button" at bounding box center [240, 118] width 8 height 8
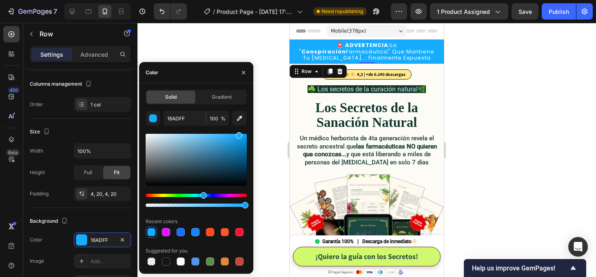
type input "113830"
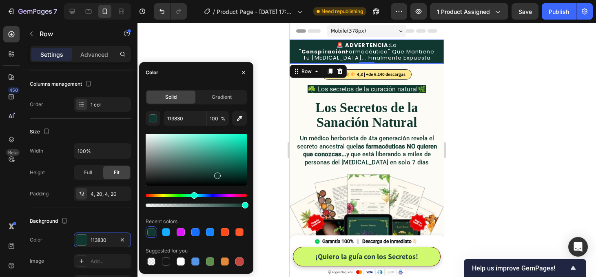
click at [473, 141] on div at bounding box center [367, 150] width 459 height 254
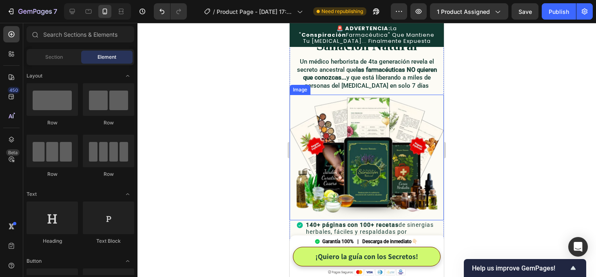
scroll to position [0, 0]
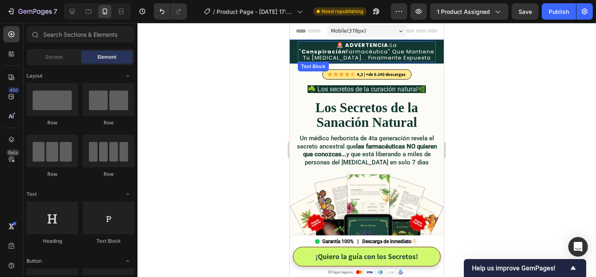
click at [346, 48] on strong "Conspiración" at bounding box center [324, 52] width 44 height 8
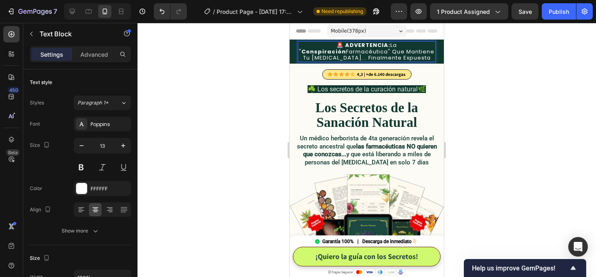
click at [376, 47] on p "🚨 ADVERTENCIA: La " Conspiración Farmacéutica" Que Mantiene Tu Dolor Crónico...…" at bounding box center [367, 51] width 136 height 19
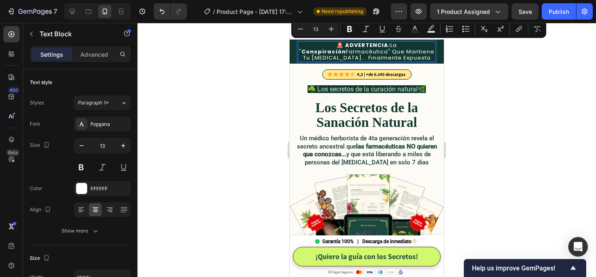
click at [377, 46] on p "🚨 ADVERTENCIA: La " Conspiración Farmacéutica" Que Mantiene Tu Dolor Crónico...…" at bounding box center [367, 51] width 136 height 19
drag, startPoint x: 375, startPoint y: 44, endPoint x: 354, endPoint y: 51, distance: 21.9
click at [354, 51] on p "🚨 ADVERTENCIA: La " Conspiración Farmacéutica" Que Mantiene Tu Dolor Crónico...…" at bounding box center [367, 51] width 136 height 19
click at [352, 28] on icon "Editor contextual toolbar" at bounding box center [350, 29] width 8 height 8
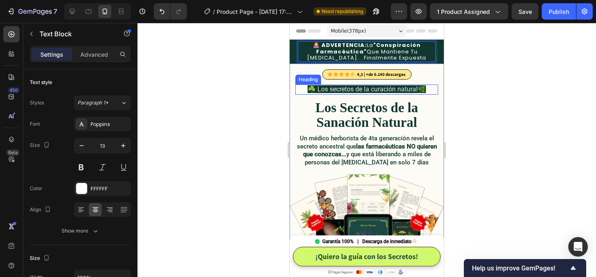
click at [480, 94] on div at bounding box center [367, 150] width 459 height 254
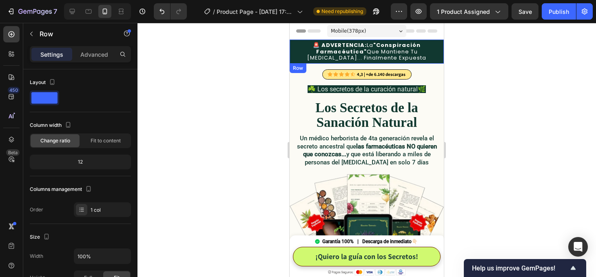
click at [440, 56] on div "🚨 ADVERTENCIA: La "Conspiración Farmacéutica" Que Mantiene Tu Dolor Crónico... …" at bounding box center [367, 52] width 154 height 24
click at [96, 56] on p "Advanced" at bounding box center [94, 54] width 28 height 9
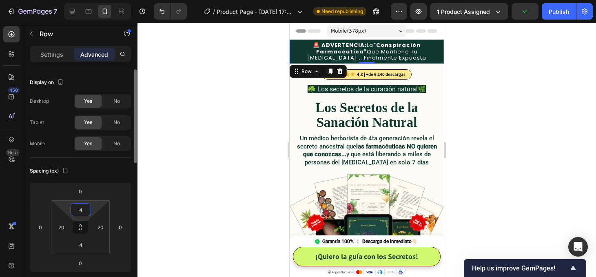
click at [84, 211] on input "4" at bounding box center [81, 210] width 16 height 12
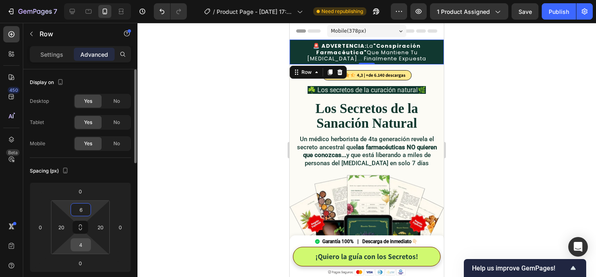
type input "6"
click at [80, 243] on input "4" at bounding box center [81, 245] width 16 height 12
type input "6"
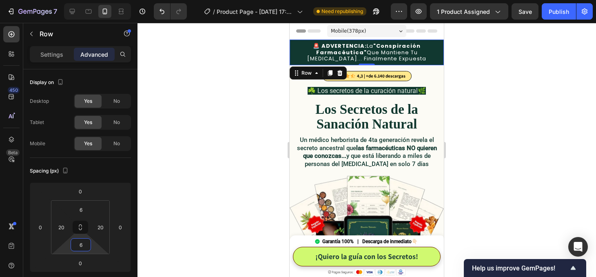
click at [502, 169] on div at bounding box center [367, 150] width 459 height 254
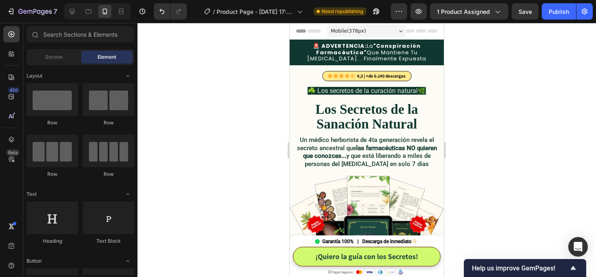
click at [500, 78] on div at bounding box center [367, 150] width 459 height 254
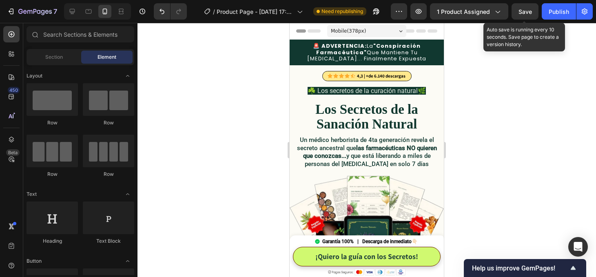
click at [520, 12] on span "Save" at bounding box center [525, 11] width 13 height 7
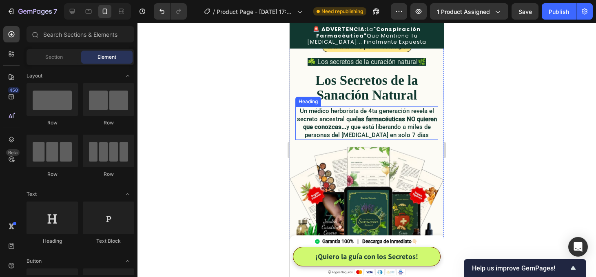
scroll to position [1, 0]
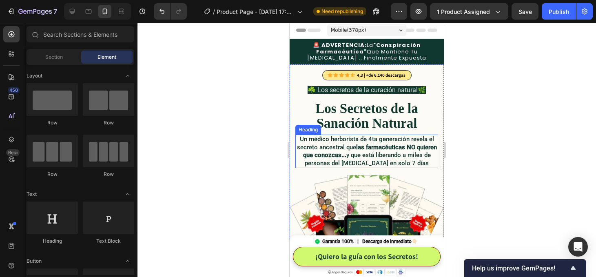
click at [379, 148] on strong "las farmacéuticas NO quieren que conozcas..." at bounding box center [370, 152] width 134 height 16
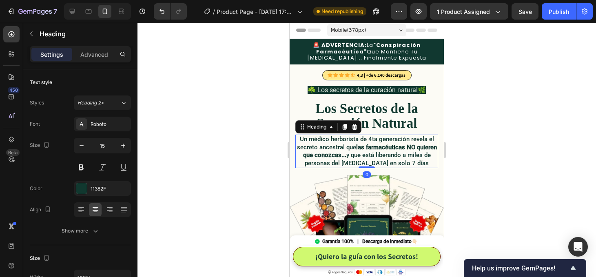
click at [514, 149] on div at bounding box center [367, 150] width 459 height 254
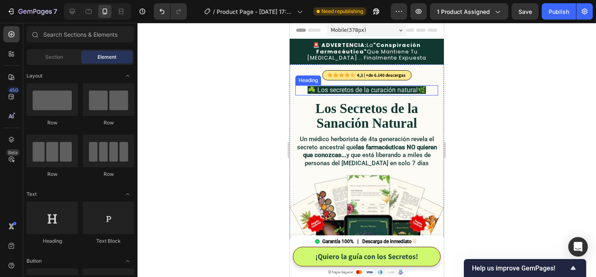
click at [357, 89] on span "☘️ Los secretos de la curación natural🌿" at bounding box center [367, 90] width 118 height 8
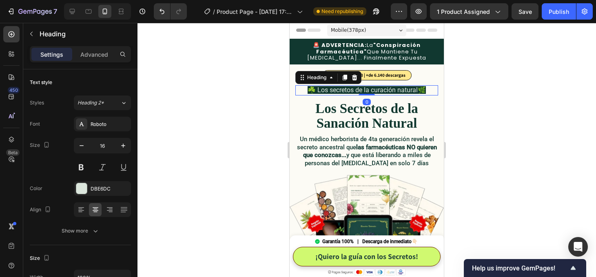
click at [357, 89] on span "☘️ Los secretos de la curación natural🌿" at bounding box center [367, 90] width 118 height 8
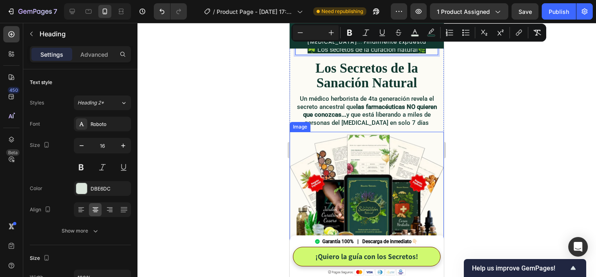
scroll to position [40, 0]
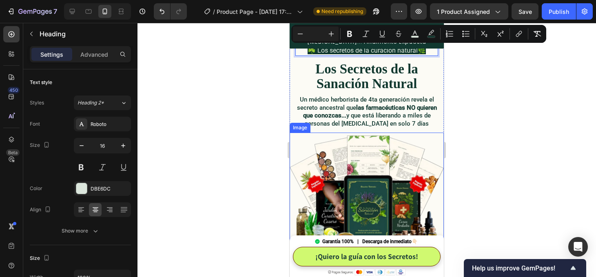
click at [364, 157] on img at bounding box center [367, 196] width 154 height 126
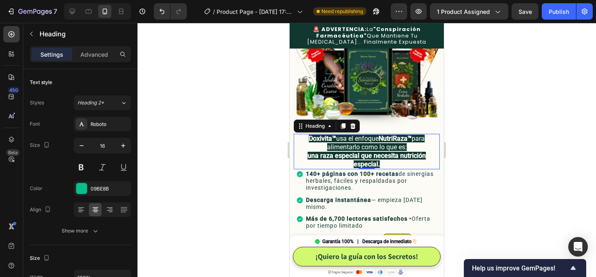
scroll to position [173, 0]
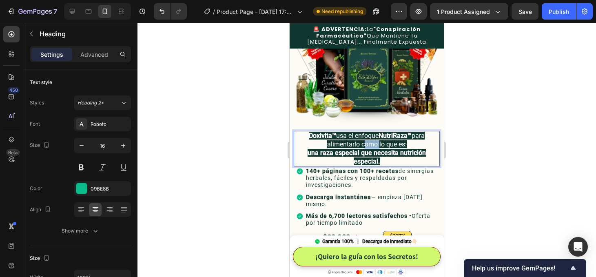
click at [363, 141] on span "Doxivita™ usa el enfoque NutriRaza™ para alimentarlo como lo que es:" at bounding box center [367, 140] width 116 height 16
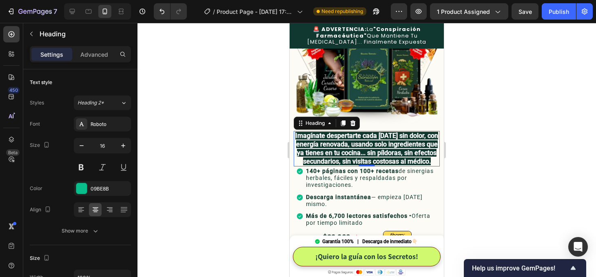
click at [493, 158] on div at bounding box center [367, 150] width 459 height 254
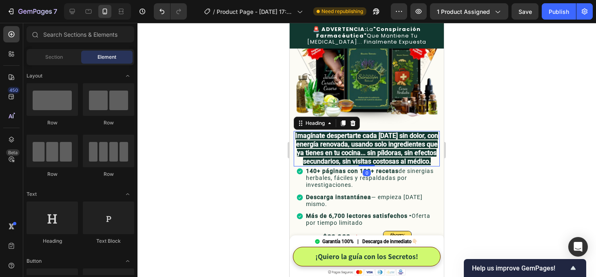
click at [362, 156] on strong "Imagínate despertarte cada mañana sin dolor, con energía renovada, usando solo …" at bounding box center [367, 148] width 143 height 33
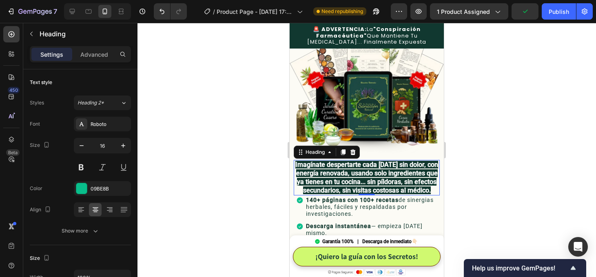
scroll to position [144, 0]
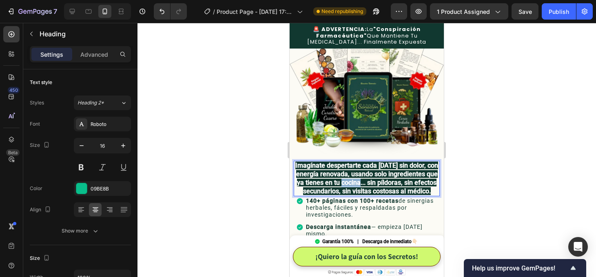
click at [376, 181] on strong "Imagínate despertarte cada mañana sin dolor, con energía renovada, usando solo …" at bounding box center [367, 178] width 143 height 33
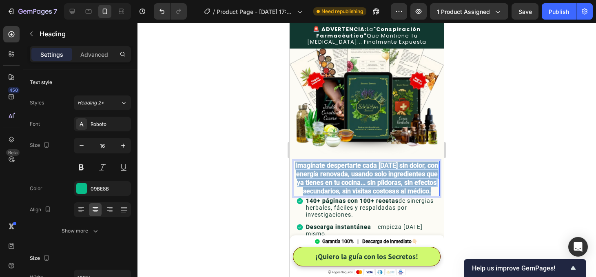
click at [376, 181] on strong "Imagínate despertarte cada mañana sin dolor, con energía renovada, usando solo …" at bounding box center [367, 178] width 143 height 33
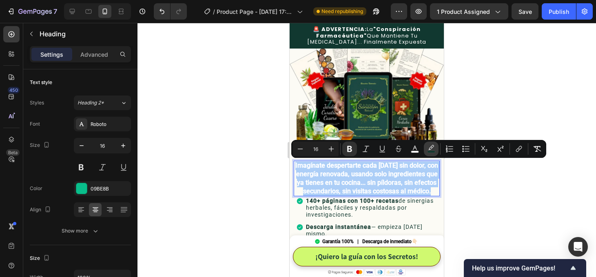
click at [430, 151] on rect "Editor contextual toolbar" at bounding box center [432, 152] width 8 height 2
type input "11382F"
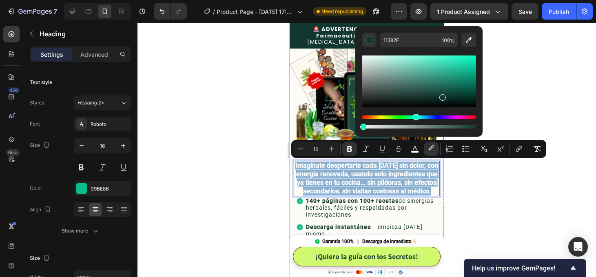
type input "0"
drag, startPoint x: 764, startPoint y: 149, endPoint x: 353, endPoint y: 128, distance: 411.2
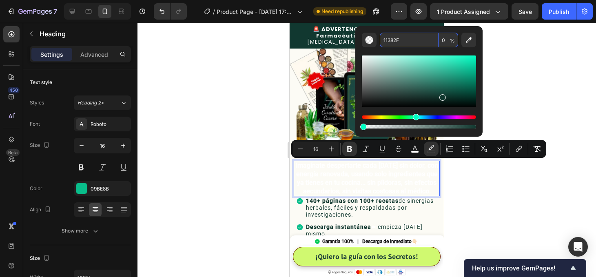
click at [402, 38] on input "11382F" at bounding box center [409, 40] width 59 height 15
click at [413, 151] on rect "Editor contextual toolbar" at bounding box center [415, 152] width 8 height 2
type input "FFFFFF"
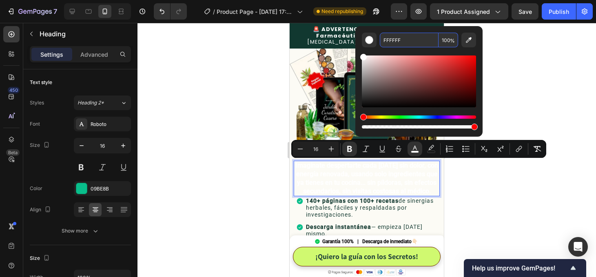
click at [391, 37] on input "FFFFFF" at bounding box center [409, 40] width 59 height 15
paste input "11382"
type input "11382F"
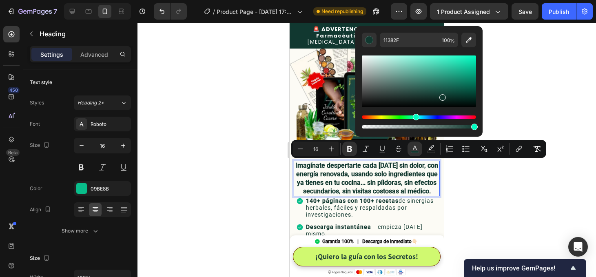
click at [458, 190] on div at bounding box center [367, 150] width 459 height 254
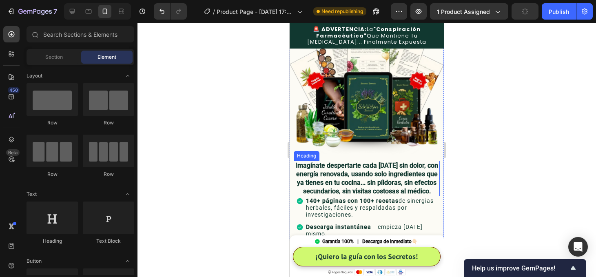
click at [377, 187] on strong "Imagínate despertarte cada mañana sin dolor, con energía renovada, usando solo …" at bounding box center [367, 178] width 143 height 33
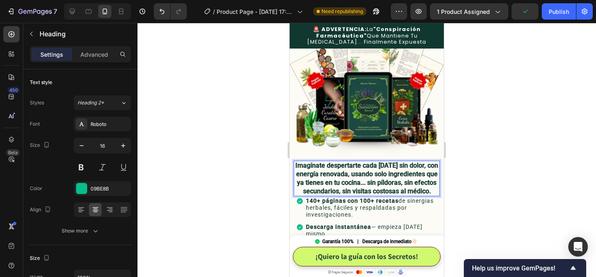
click at [377, 187] on strong "Imagínate despertarte cada mañana sin dolor, con energía renovada, usando solo …" at bounding box center [367, 178] width 143 height 33
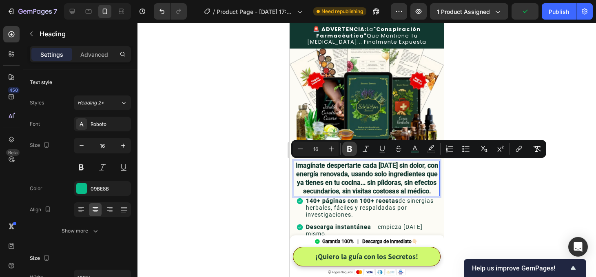
click at [351, 150] on icon "Editor contextual toolbar" at bounding box center [350, 149] width 8 height 8
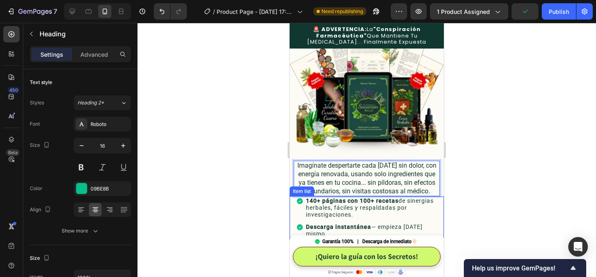
click at [486, 202] on div at bounding box center [367, 150] width 459 height 254
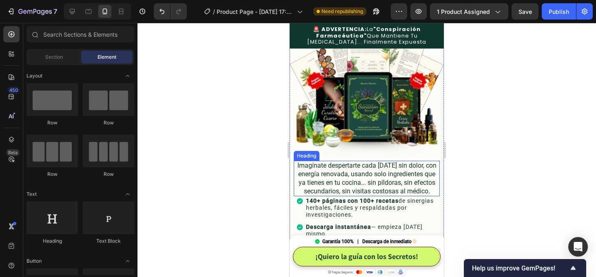
click at [328, 166] on span "Imagínate despertarte cada mañana sin dolor, con energía renovada, usando solo …" at bounding box center [367, 178] width 139 height 33
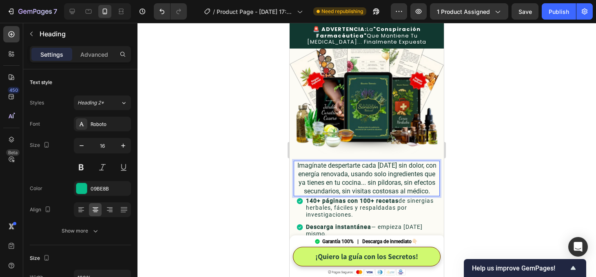
click at [329, 165] on span "Imagínate despertarte cada mañana sin dolor, con energía renovada, usando solo …" at bounding box center [367, 178] width 139 height 33
click at [316, 166] on span "Imagína despertarte cada mañana sin dolor, con energía renovada, usando solo in…" at bounding box center [366, 178] width 137 height 33
click at [369, 182] on span "Imagina despertarte cada mañana sin dolor, con energía renovada, usando solo in…" at bounding box center [366, 178] width 137 height 33
click at [367, 182] on span "Imagina despertarte cada mañana sin dolor, con energía renovada, usando solo in…" at bounding box center [366, 178] width 137 height 33
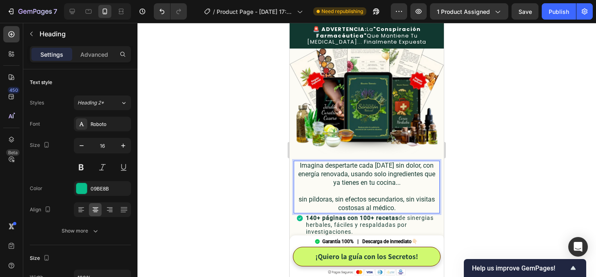
click at [387, 176] on span "Imagina despertarte cada mañana sin dolor, con energía renovada, usando solo in…" at bounding box center [366, 174] width 137 height 25
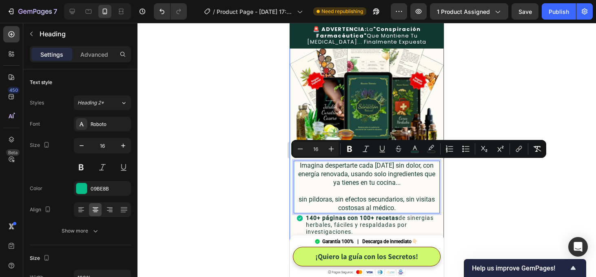
drag, startPoint x: 403, startPoint y: 184, endPoint x: 293, endPoint y: 162, distance: 112.4
click at [293, 162] on div "Icon Icon Icon Icon Icon Icon List 4,3 | +de 6.140 descargas Text Block Row Row…" at bounding box center [367, 236] width 154 height 628
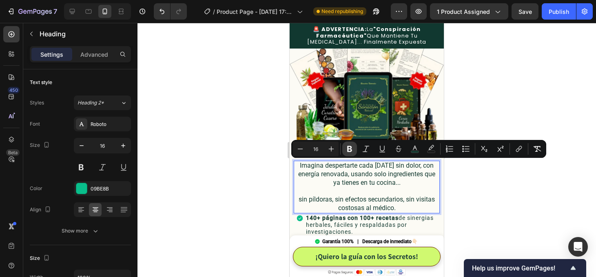
click at [347, 147] on icon "Editor contextual toolbar" at bounding box center [350, 149] width 8 height 8
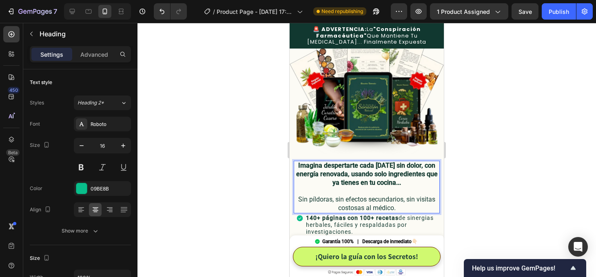
click at [488, 193] on div at bounding box center [367, 150] width 459 height 254
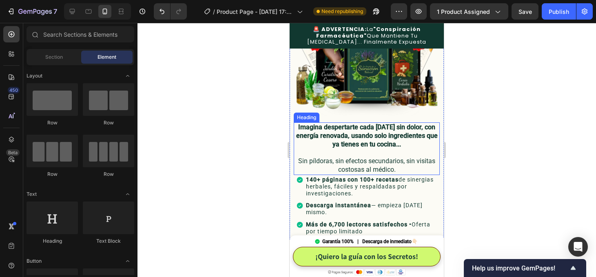
scroll to position [184, 0]
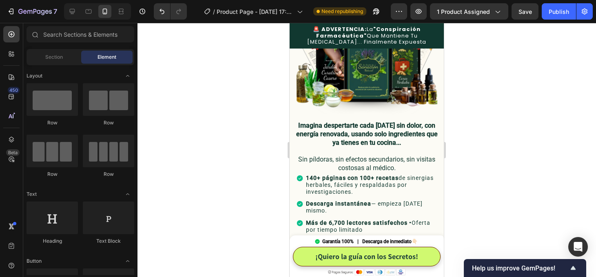
click at [483, 170] on div at bounding box center [367, 150] width 459 height 254
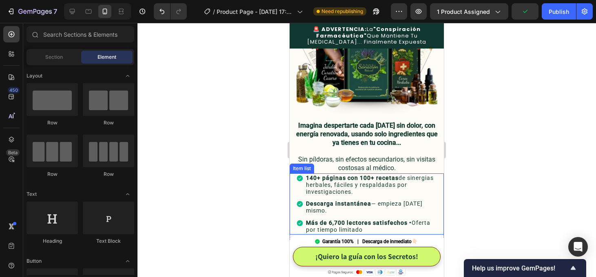
click at [443, 189] on div "140+ páginas con 100+ recetas de sinergias herbales, fáciles y respaldadas por …" at bounding box center [367, 203] width 154 height 61
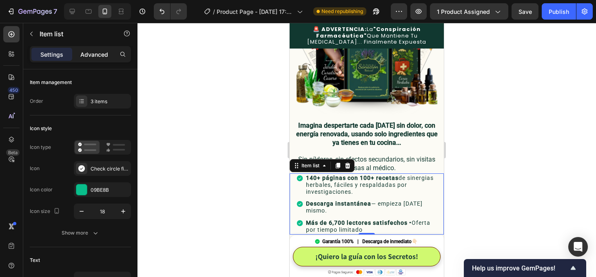
click at [101, 56] on p "Advanced" at bounding box center [94, 54] width 28 height 9
type input "100%"
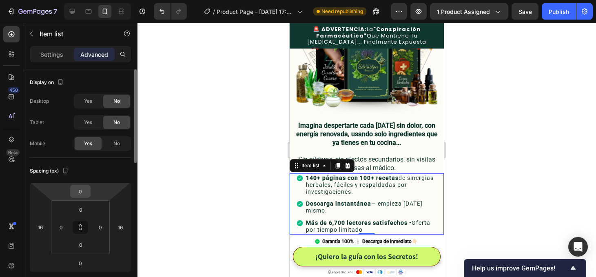
click at [86, 189] on input "0" at bounding box center [80, 191] width 16 height 12
type input "12"
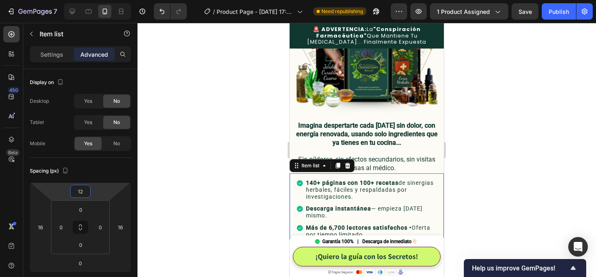
click at [480, 129] on div at bounding box center [367, 150] width 459 height 254
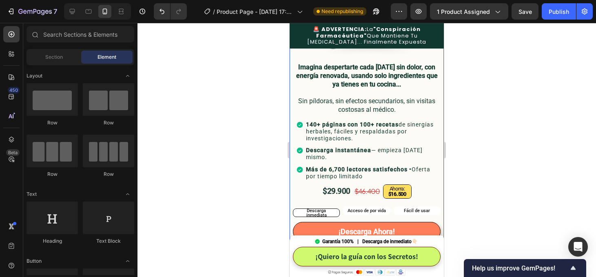
scroll to position [253, 0]
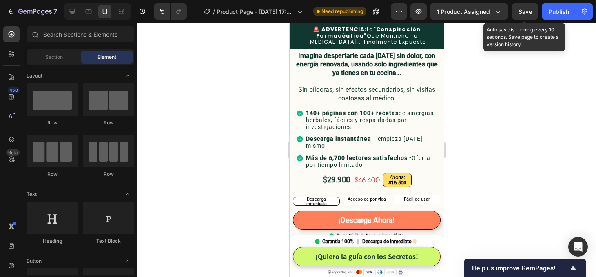
click at [530, 11] on span "Save" at bounding box center [525, 11] width 13 height 7
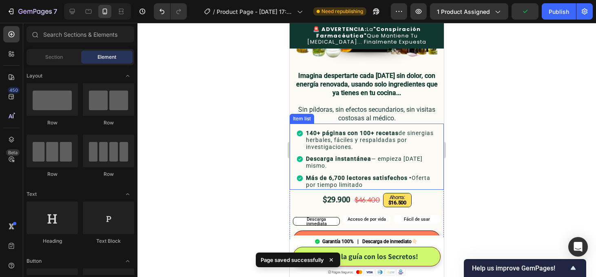
scroll to position [224, 0]
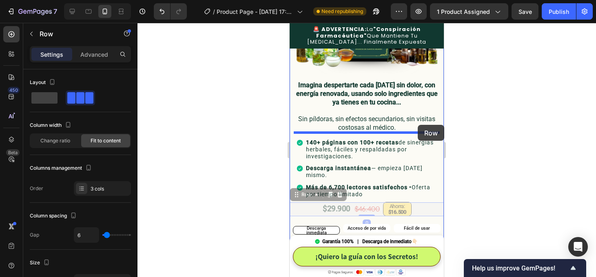
drag, startPoint x: 432, startPoint y: 206, endPoint x: 418, endPoint y: 125, distance: 82.5
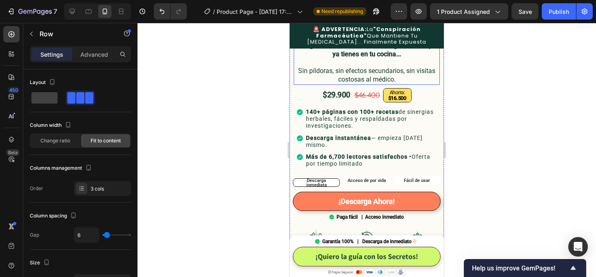
scroll to position [274, 0]
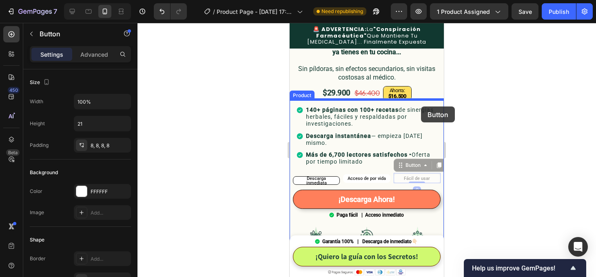
drag, startPoint x: 437, startPoint y: 176, endPoint x: 421, endPoint y: 107, distance: 71.5
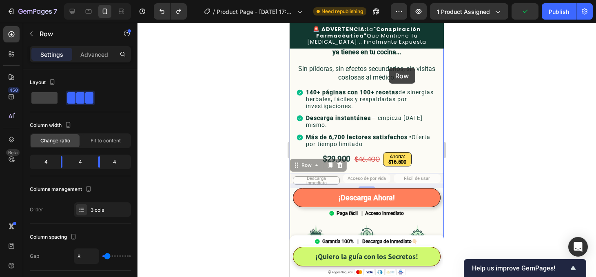
scroll to position [232, 0]
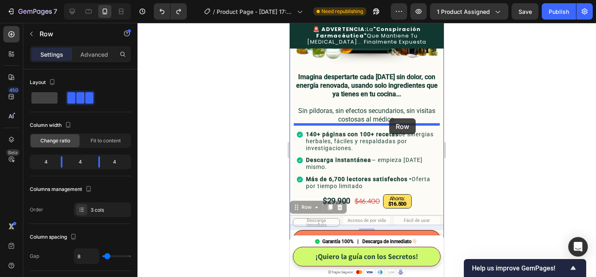
drag, startPoint x: 391, startPoint y: 176, endPoint x: 389, endPoint y: 118, distance: 57.2
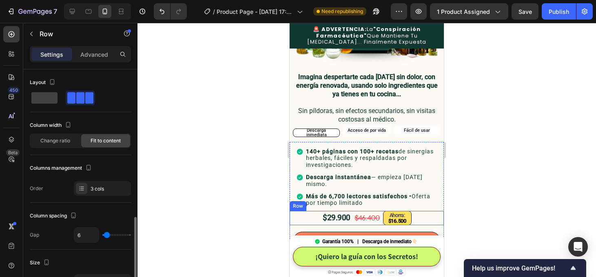
scroll to position [105, 0]
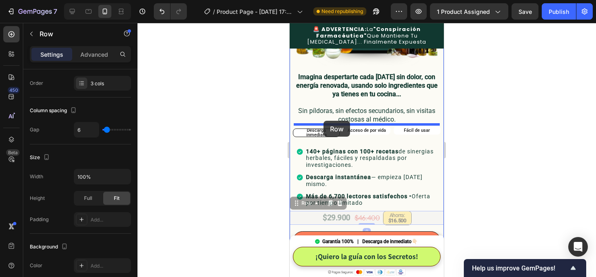
drag, startPoint x: 305, startPoint y: 215, endPoint x: 324, endPoint y: 121, distance: 95.7
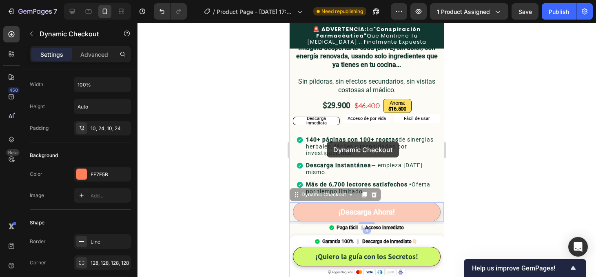
scroll to position [0, 0]
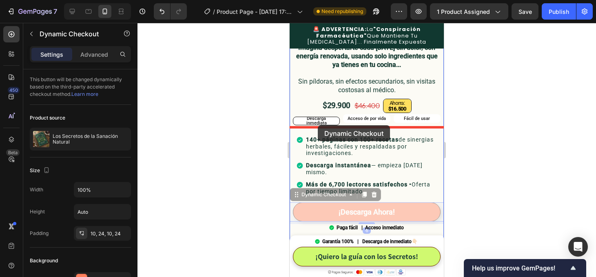
drag, startPoint x: 293, startPoint y: 196, endPoint x: 318, endPoint y: 125, distance: 74.7
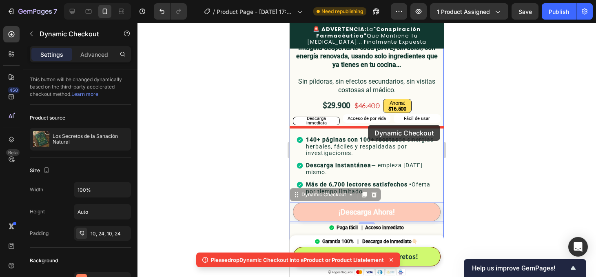
drag, startPoint x: 335, startPoint y: 194, endPoint x: 368, endPoint y: 125, distance: 76.7
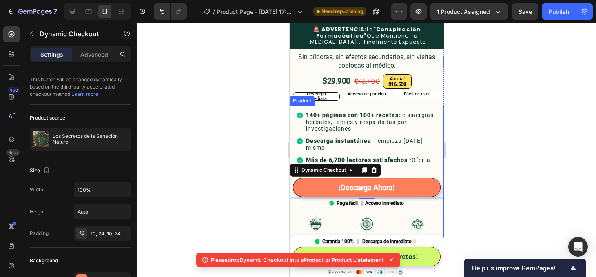
scroll to position [283, 0]
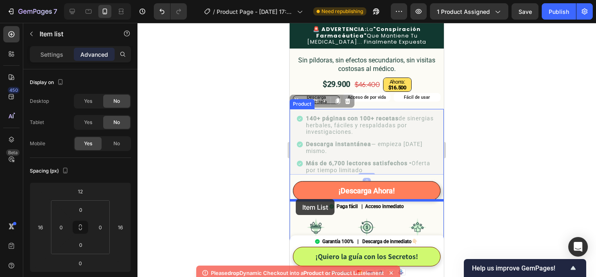
drag, startPoint x: 293, startPoint y: 104, endPoint x: 296, endPoint y: 199, distance: 95.6
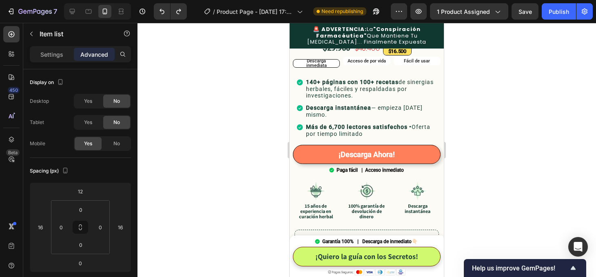
scroll to position [320, 0]
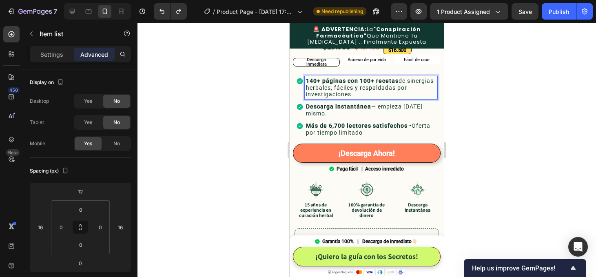
click at [329, 82] on p "140+ páginas con 100+ recetas de sinergias herbales, fáciles y respaldadas por …" at bounding box center [371, 88] width 130 height 20
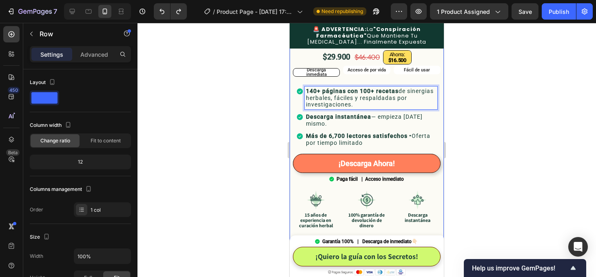
click at [305, 78] on div "Icon Icon Icon Icon Icon Icon List 4,3 | +de 6.140 descargas Text Block Row Row…" at bounding box center [367, 71] width 154 height 633
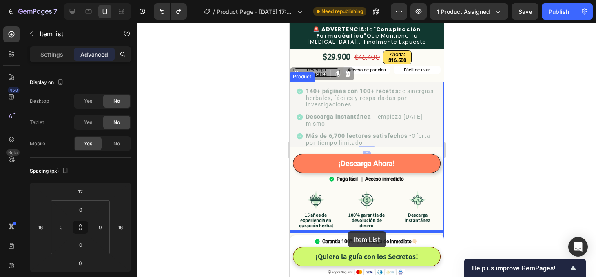
drag, startPoint x: 295, startPoint y: 75, endPoint x: 347, endPoint y: 231, distance: 165.2
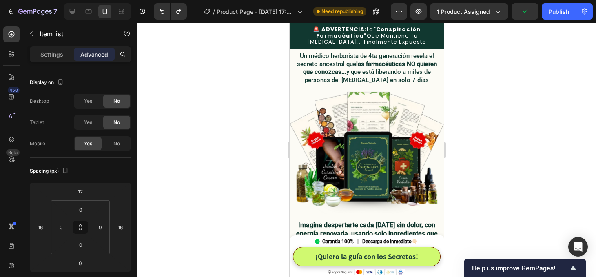
scroll to position [85, 0]
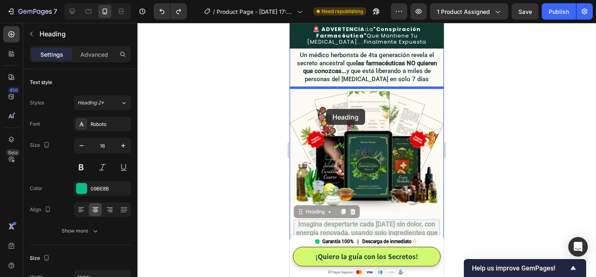
drag, startPoint x: 313, startPoint y: 227, endPoint x: 326, endPoint y: 109, distance: 118.7
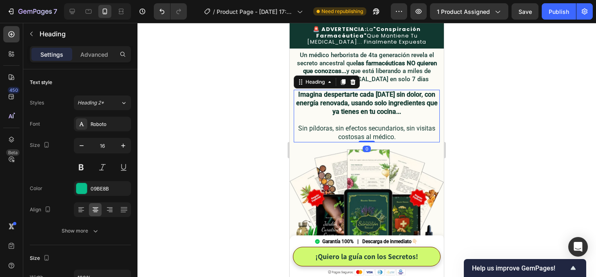
click at [488, 119] on div at bounding box center [367, 150] width 459 height 254
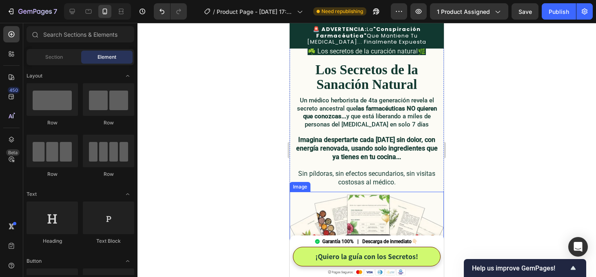
scroll to position [46, 0]
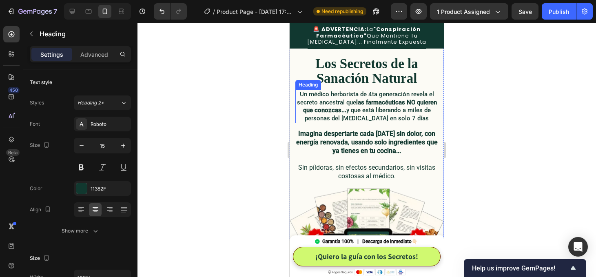
click at [367, 109] on strong "las farmacéuticas NO quieren que conozcas..." at bounding box center [370, 107] width 134 height 16
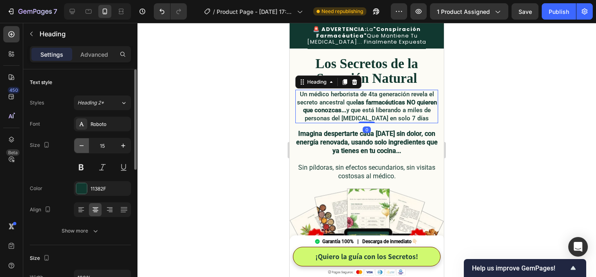
click at [82, 146] on icon "button" at bounding box center [82, 146] width 8 height 8
type input "14"
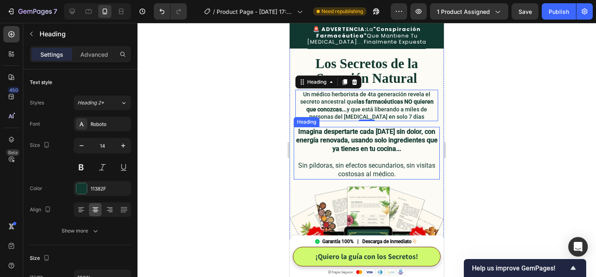
click at [393, 155] on p "⁠⁠⁠⁠⁠⁠⁠ Imagina despertarte cada mañana sin dolor, con energía renovada, usando…" at bounding box center [367, 153] width 144 height 51
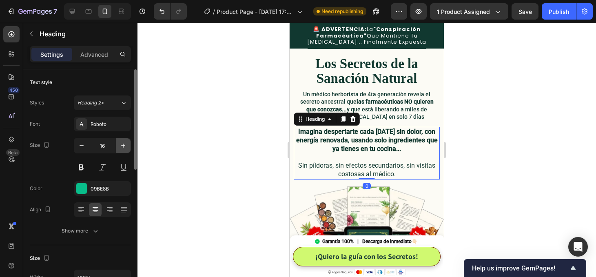
click at [122, 147] on icon "button" at bounding box center [123, 146] width 8 height 8
type input "17"
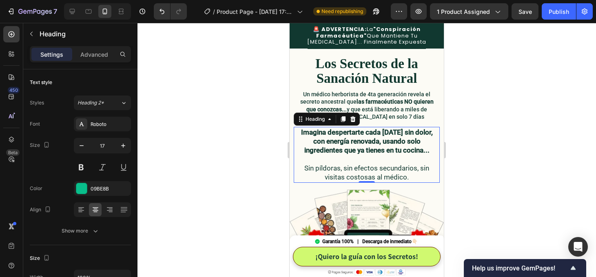
click at [499, 157] on div at bounding box center [367, 150] width 459 height 254
click at [382, 148] on strong "Imagina despertarte cada mañana sin dolor, con energía renovada, usando solo in…" at bounding box center [367, 141] width 132 height 26
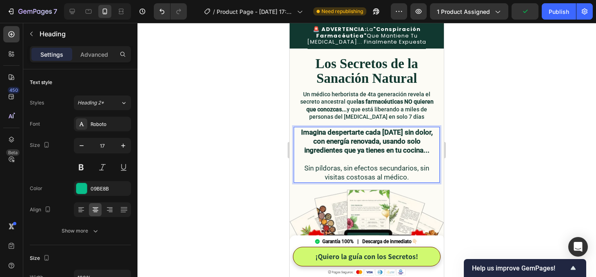
click at [382, 148] on strong "Imagina despertarte cada mañana sin dolor, con energía renovada, usando solo in…" at bounding box center [367, 141] width 132 height 26
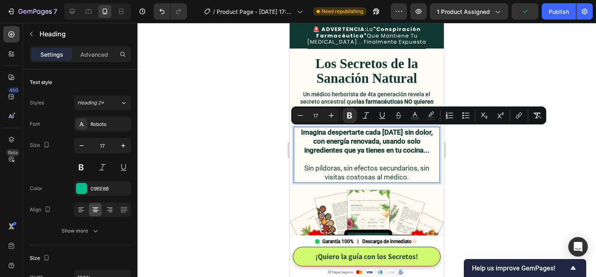
click at [433, 151] on p "Imagina despertarte cada mañana sin dolor, con energía renovada, usando solo in…" at bounding box center [367, 155] width 144 height 54
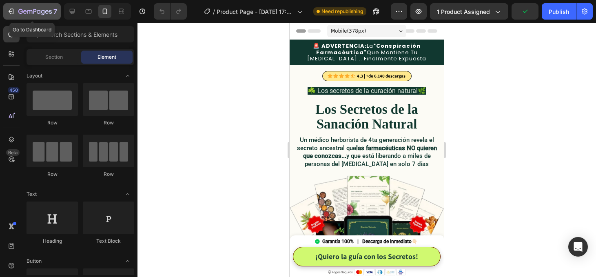
click at [22, 14] on icon "button" at bounding box center [34, 12] width 33 height 7
